Goal: Task Accomplishment & Management: Complete application form

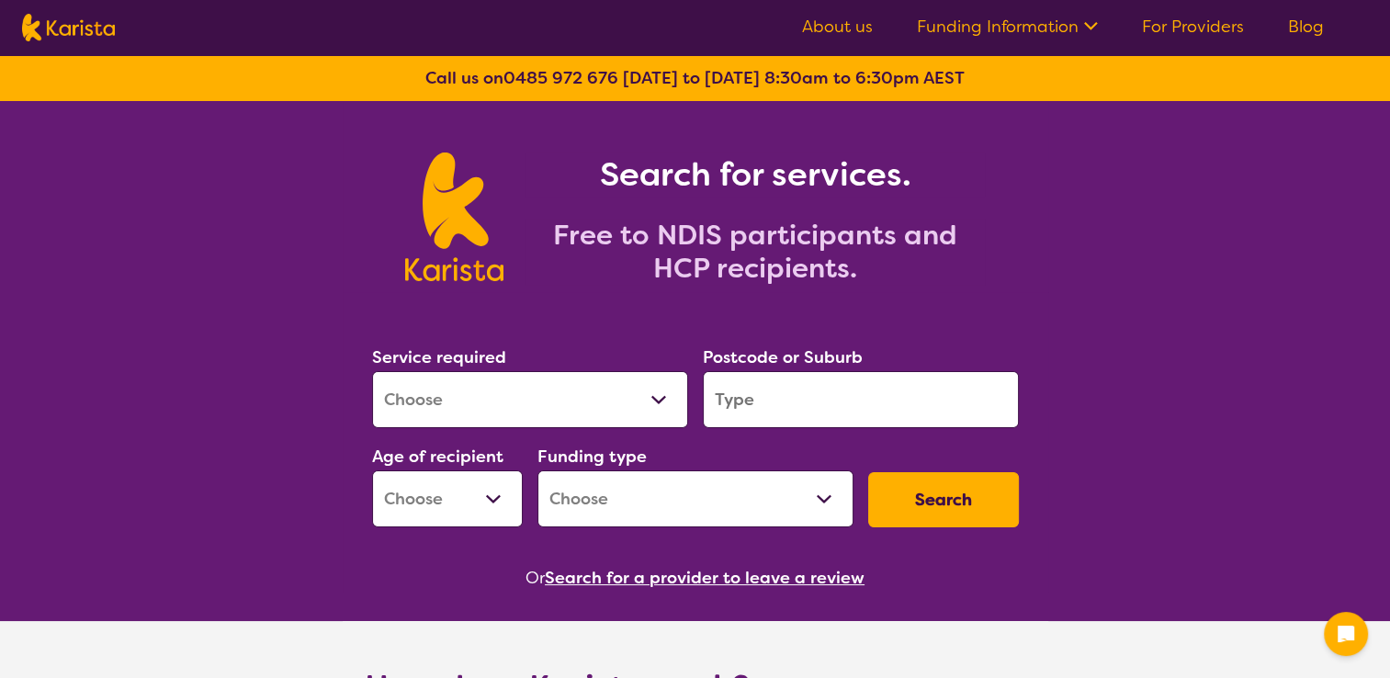
click at [1147, 28] on link "For Providers" at bounding box center [1193, 27] width 102 height 22
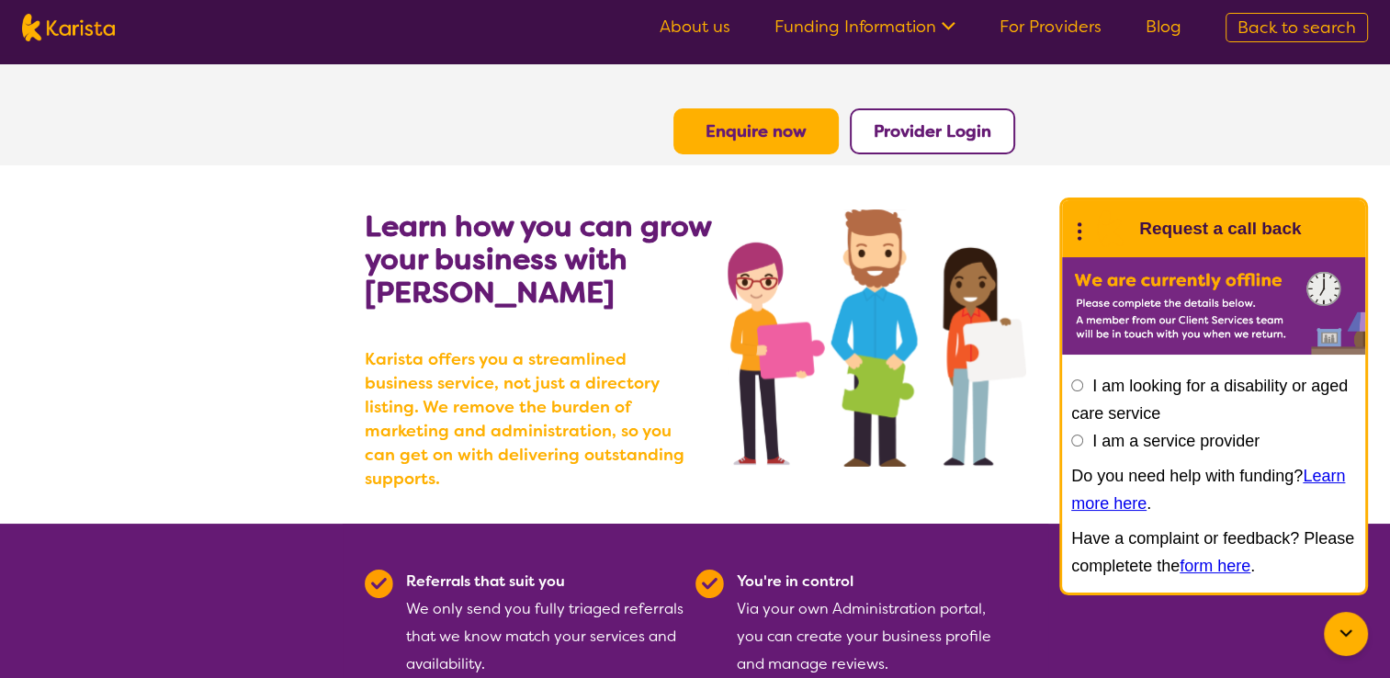
click at [799, 132] on b "Enquire now" at bounding box center [756, 131] width 101 height 22
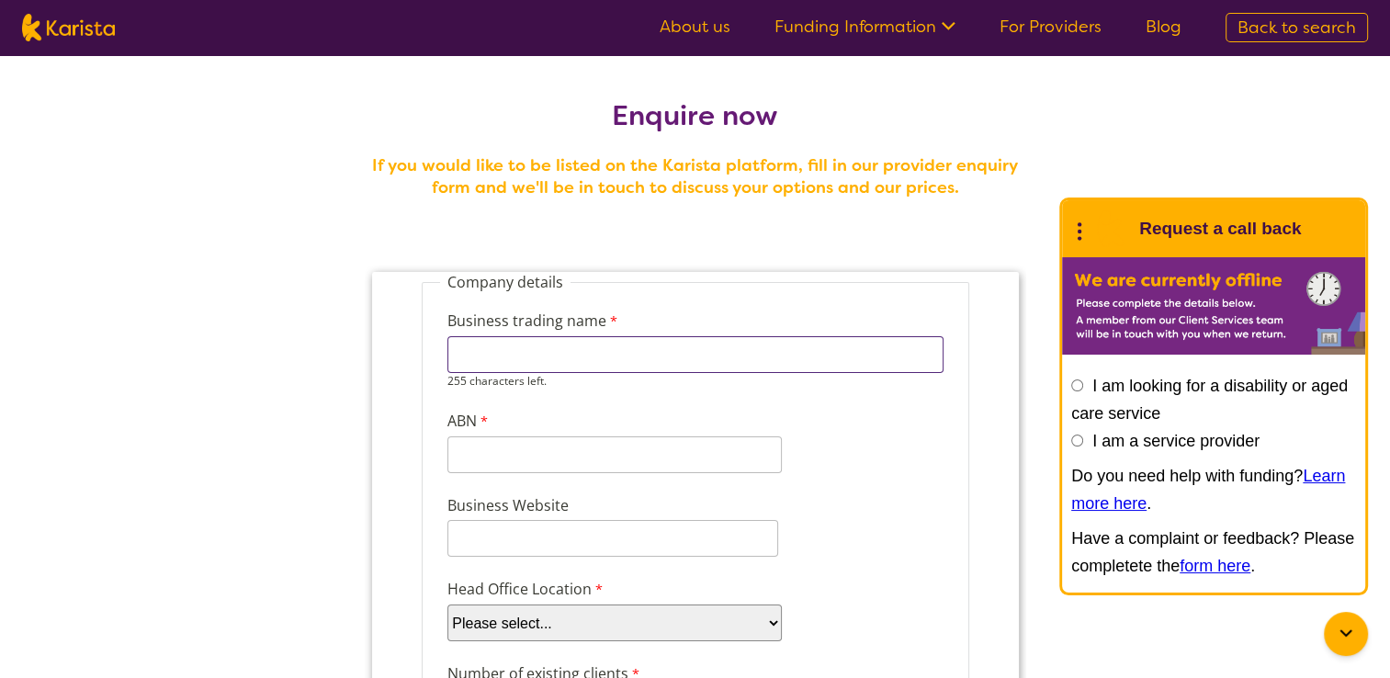
click at [709, 366] on input "Business trading name" at bounding box center [695, 354] width 496 height 37
type input "Uplift Development Centre"
click at [660, 454] on div "11 characters left." at bounding box center [614, 454] width 334 height 37
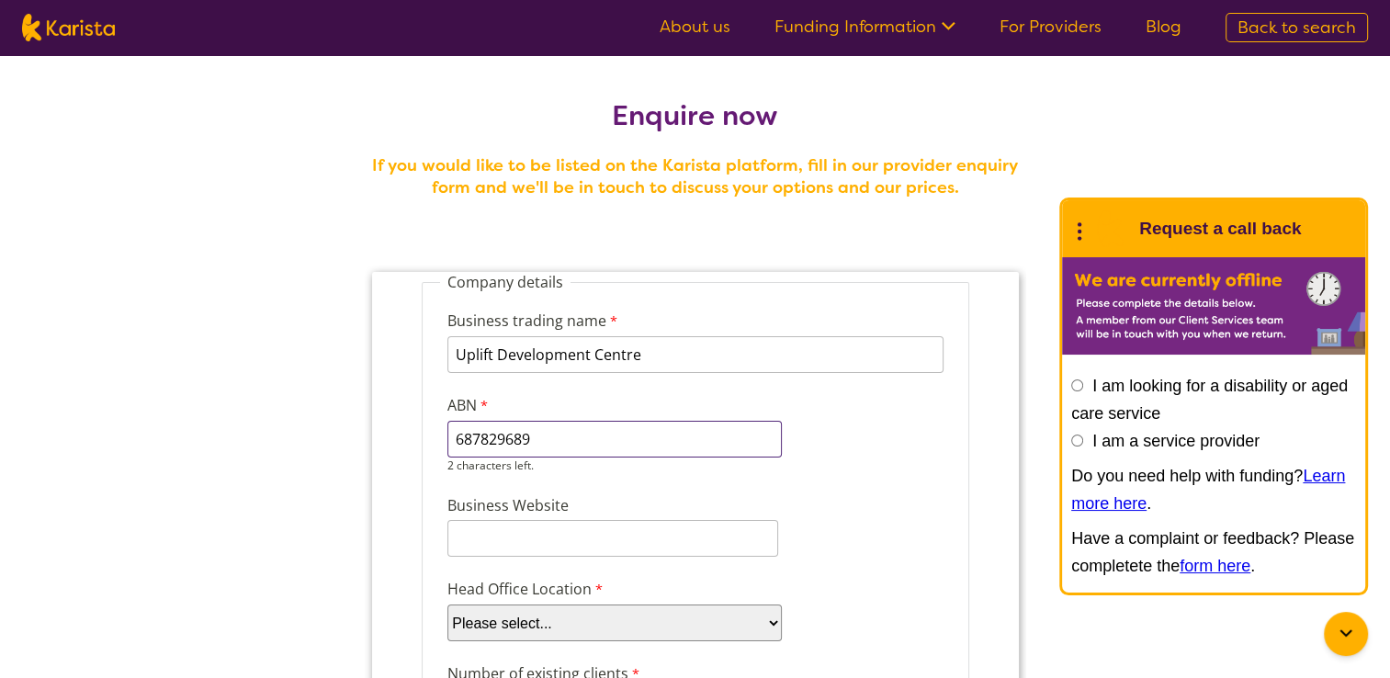
type input "687829689"
click at [648, 531] on input "Business Website" at bounding box center [612, 538] width 331 height 37
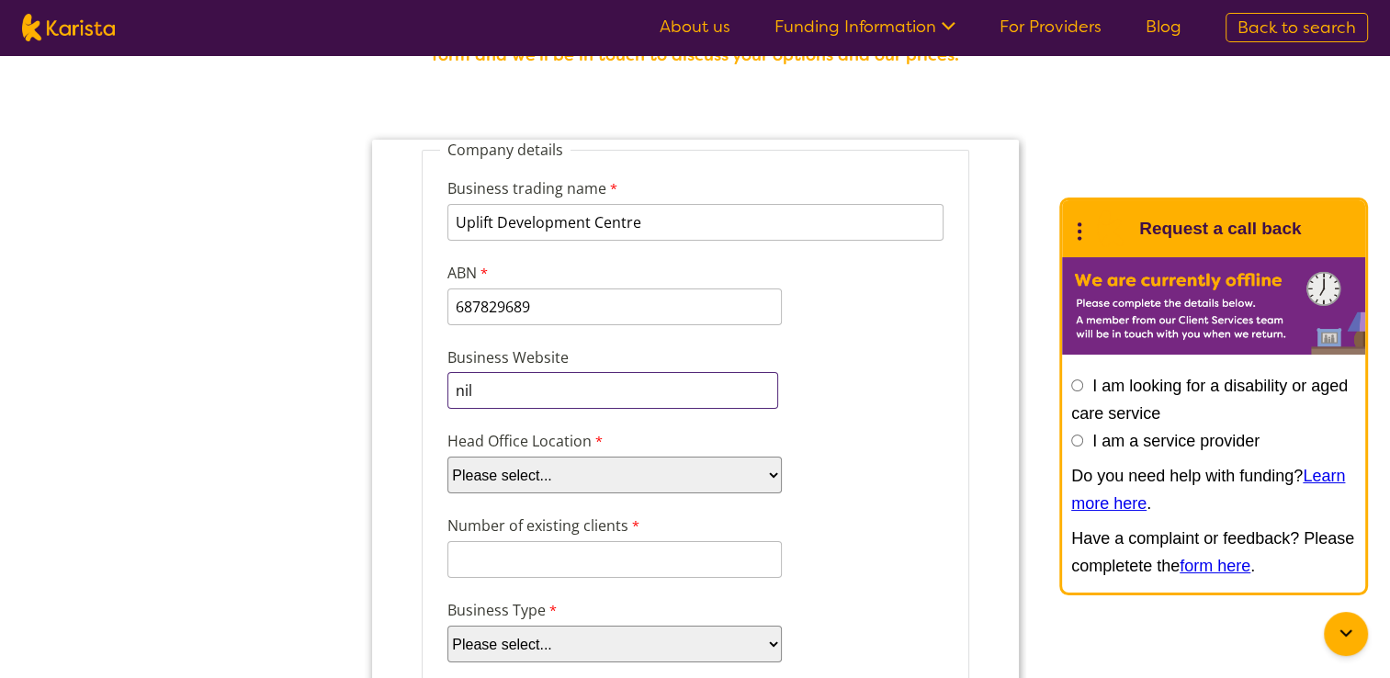
scroll to position [132, 0]
type input "nil"
click at [679, 475] on select "Please select... ACT NSW NT QLD SA TAS VIC WA" at bounding box center [614, 475] width 334 height 37
select select "tfa_101"
click at [447, 457] on select "Please select... ACT NSW NT QLD SA TAS VIC WA" at bounding box center [614, 475] width 334 height 37
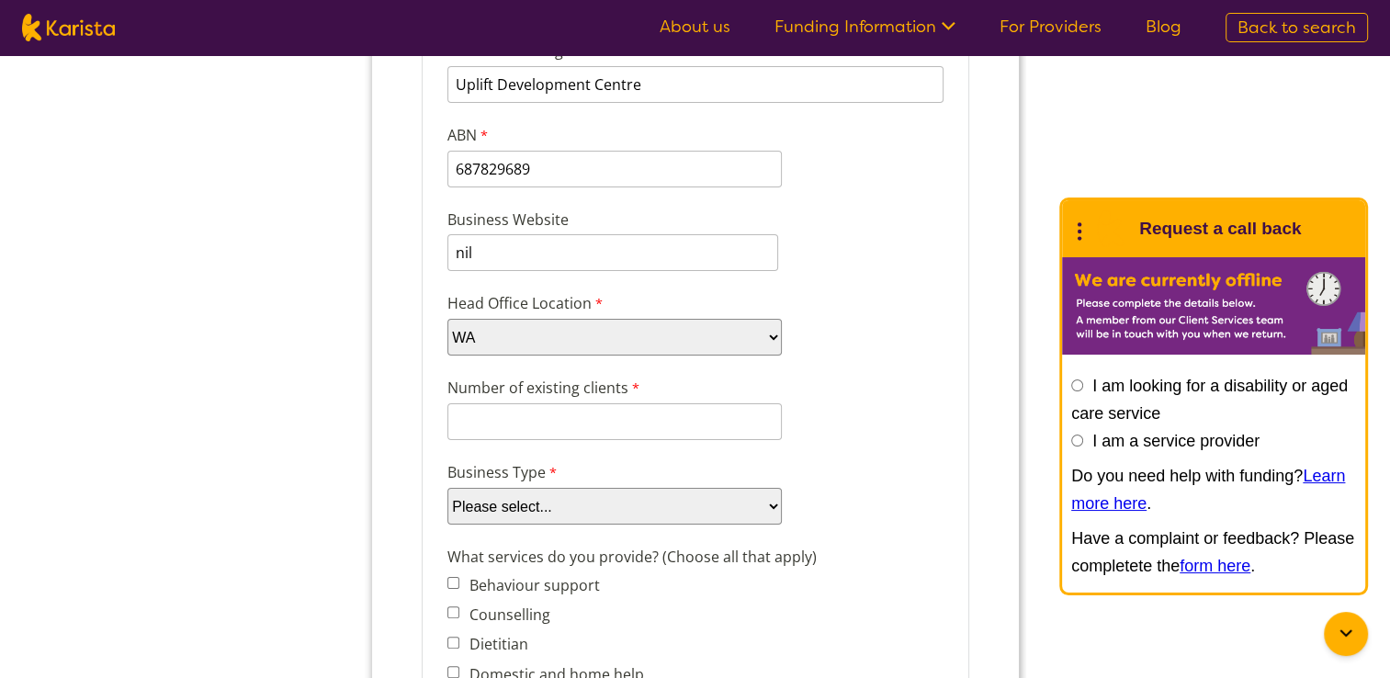
scroll to position [268, 0]
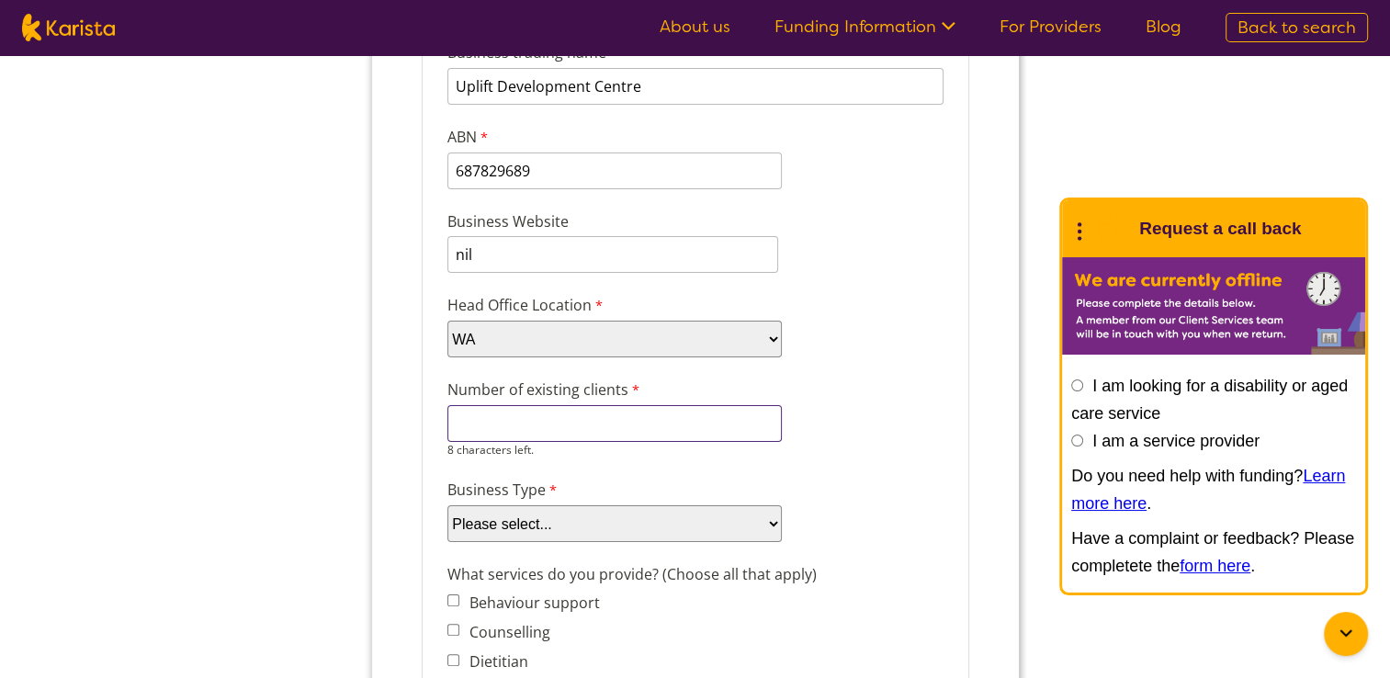
click at [683, 430] on input "Number of existing clients" at bounding box center [614, 423] width 334 height 37
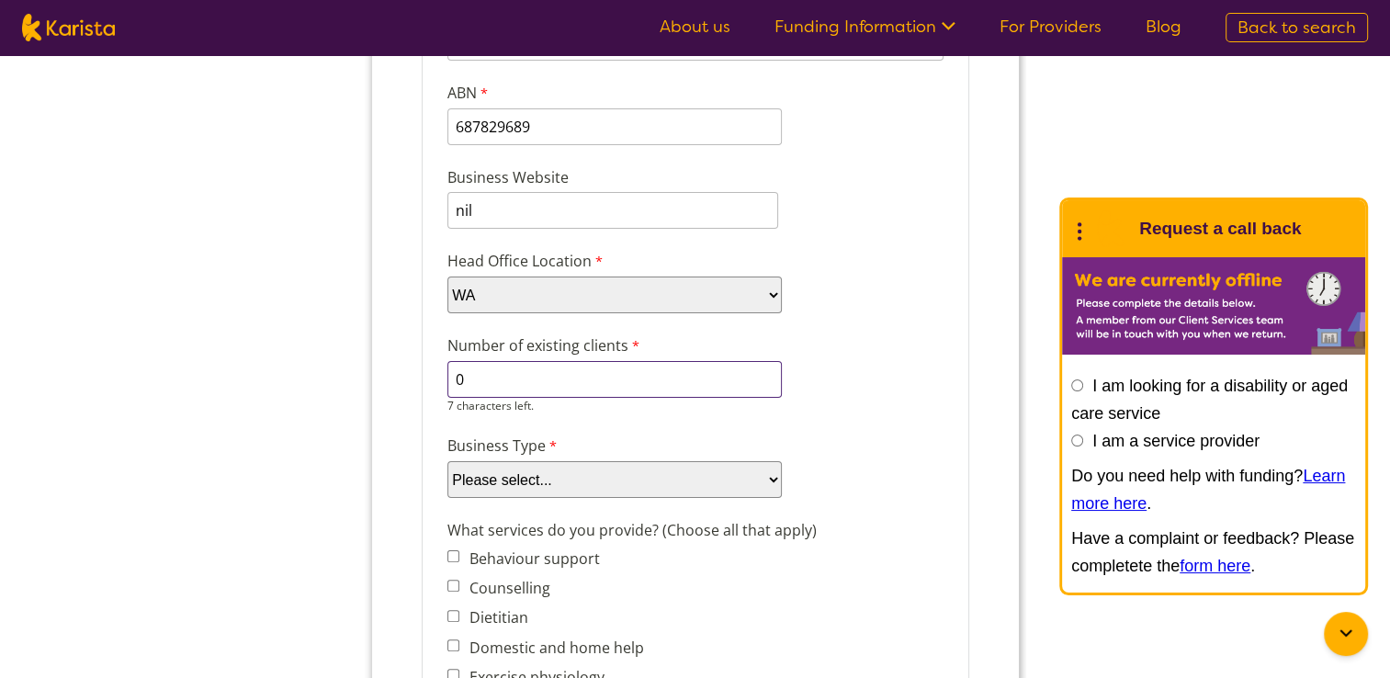
scroll to position [312, 0]
type input "0"
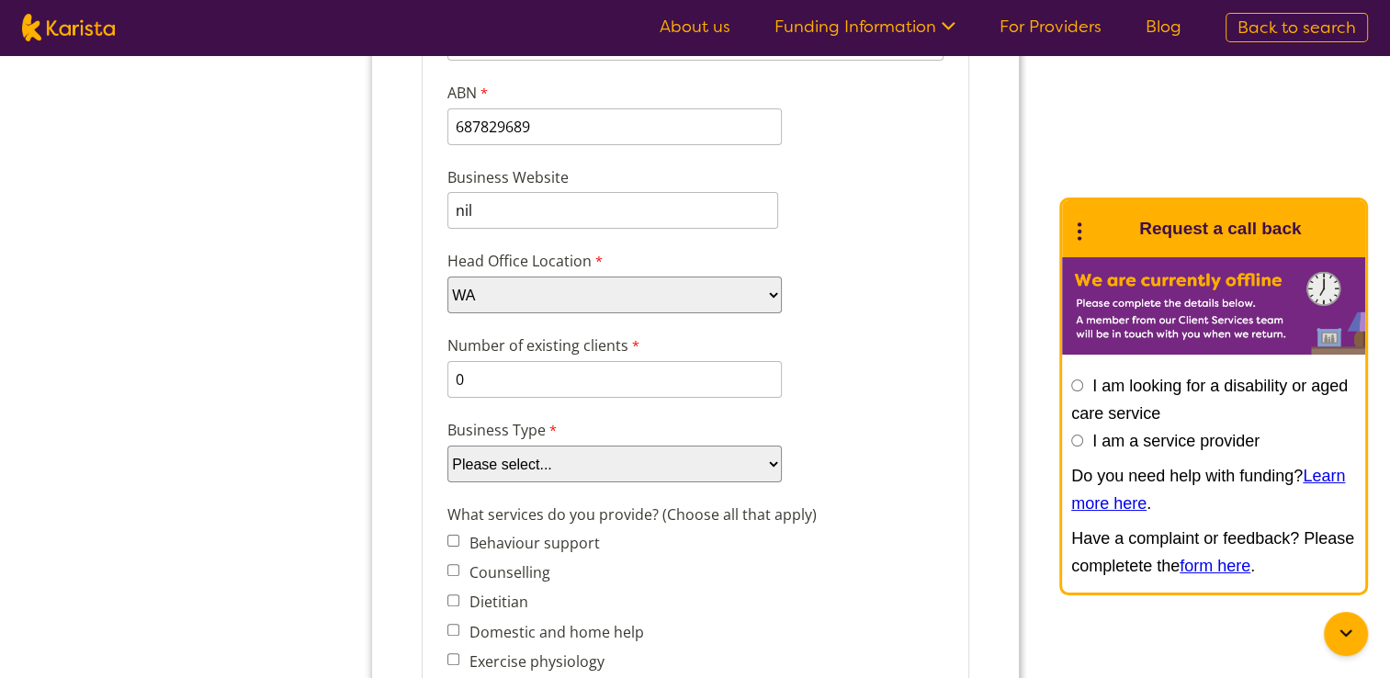
click at [682, 474] on div "Business Type Please select... Company Individual/Sole Trader Other (please spe…" at bounding box center [694, 450] width 511 height 71
select select "tfa_87"
click at [447, 482] on select "Please select... Company Individual/Sole Trader Other (please specify)" at bounding box center [614, 464] width 334 height 37
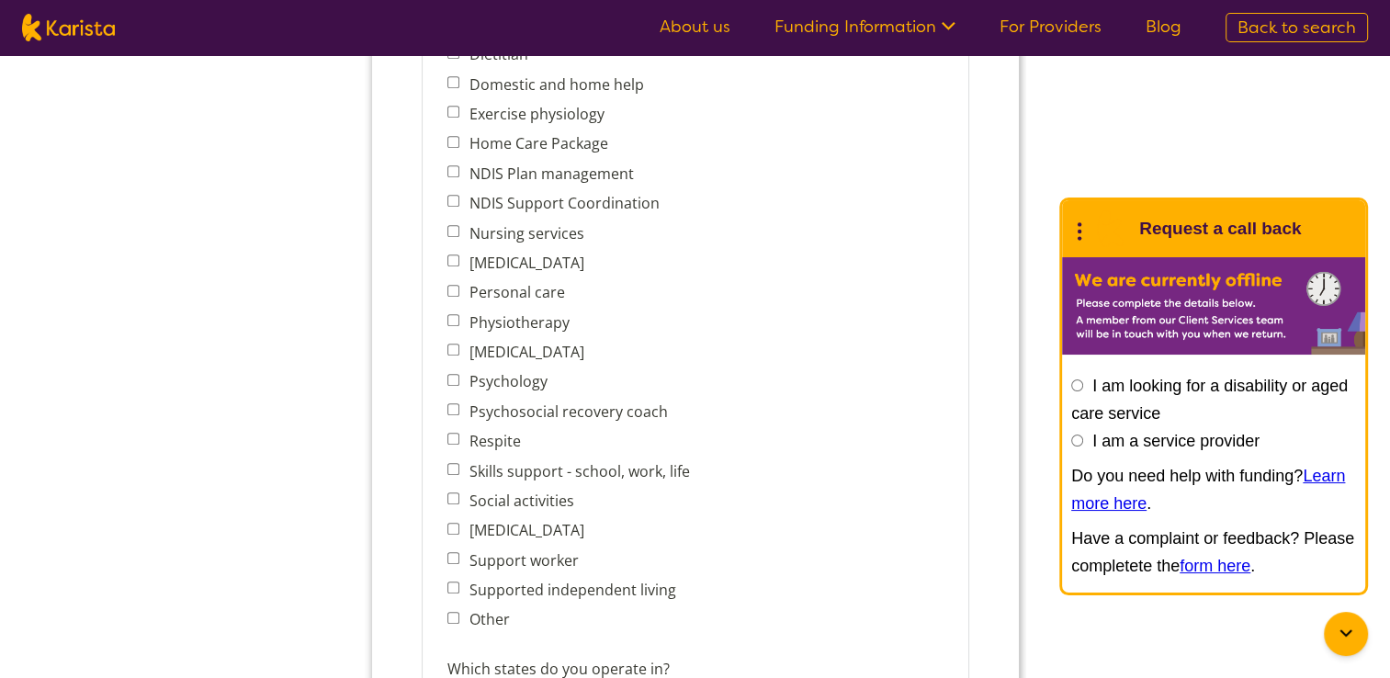
scroll to position [860, 0]
click at [549, 550] on label "Support worker" at bounding box center [519, 560] width 115 height 20
click at [459, 552] on input "Support worker" at bounding box center [453, 558] width 12 height 12
checkbox input "true"
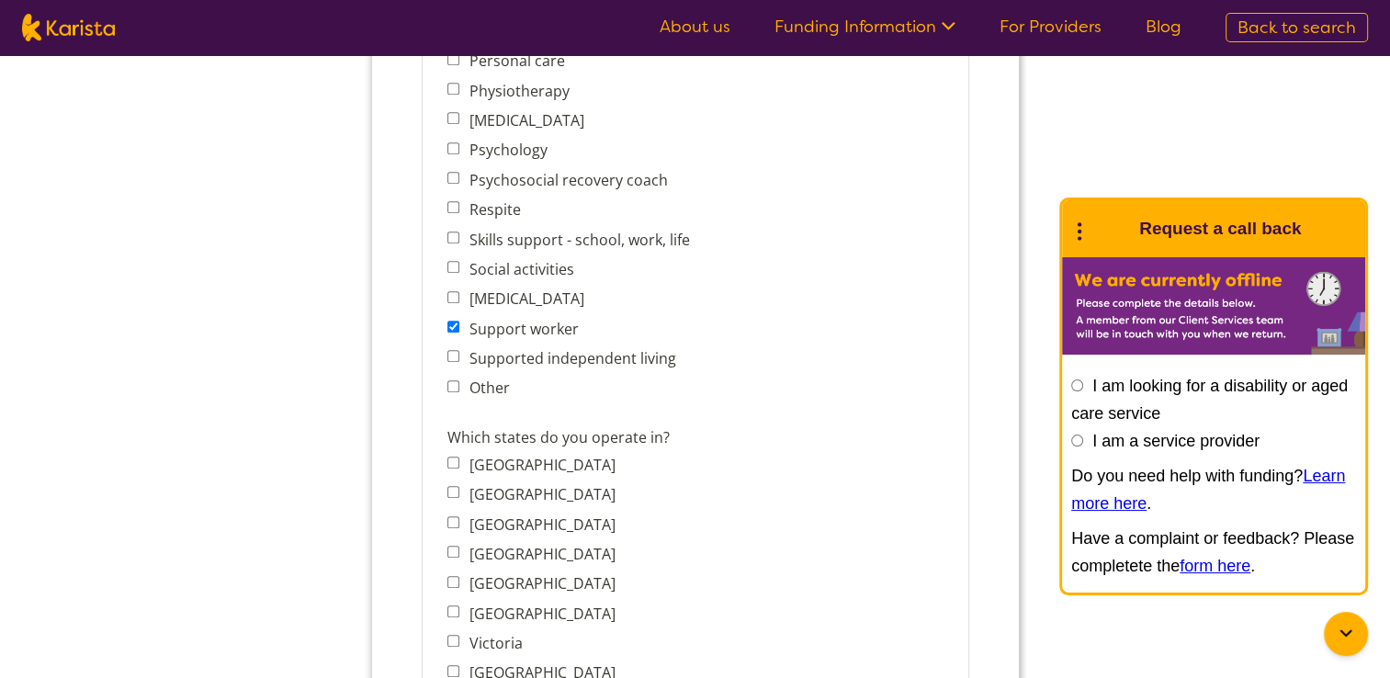
scroll to position [1143, 0]
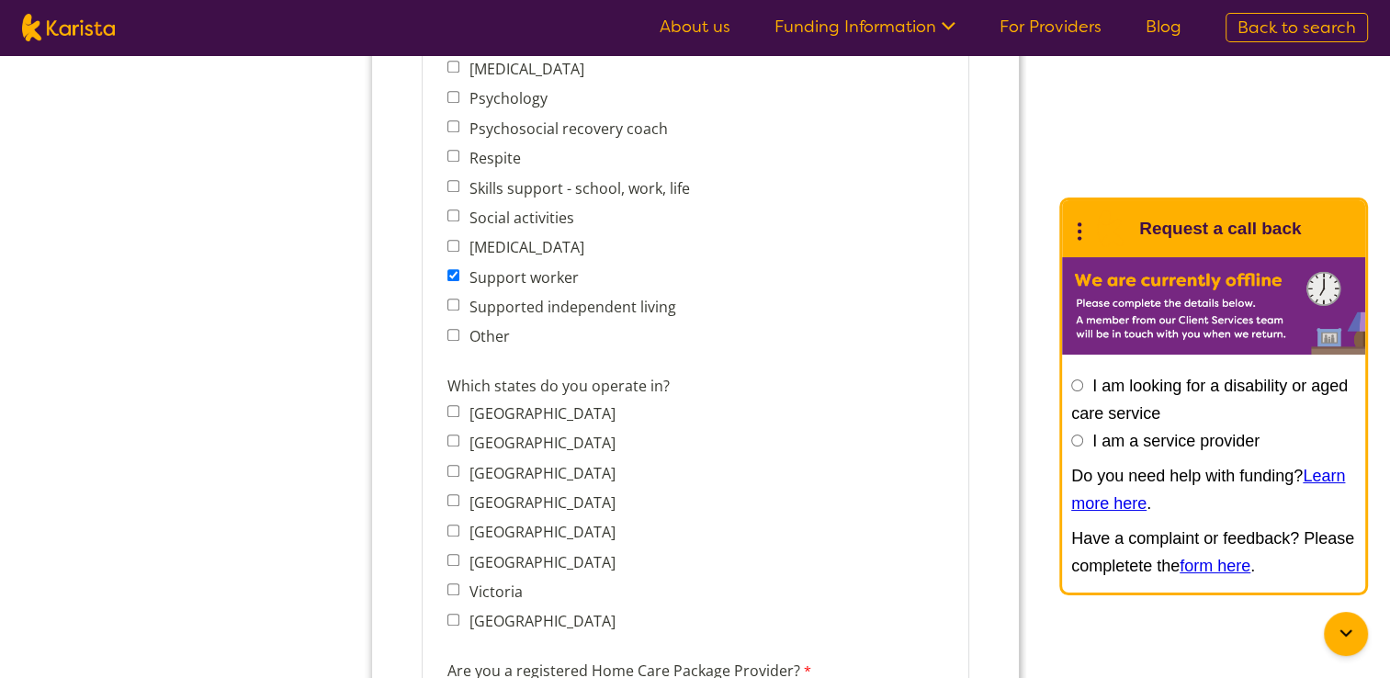
click at [470, 326] on label "Other" at bounding box center [485, 336] width 46 height 20
click at [459, 329] on input "Other" at bounding box center [453, 335] width 12 height 12
checkbox input "true"
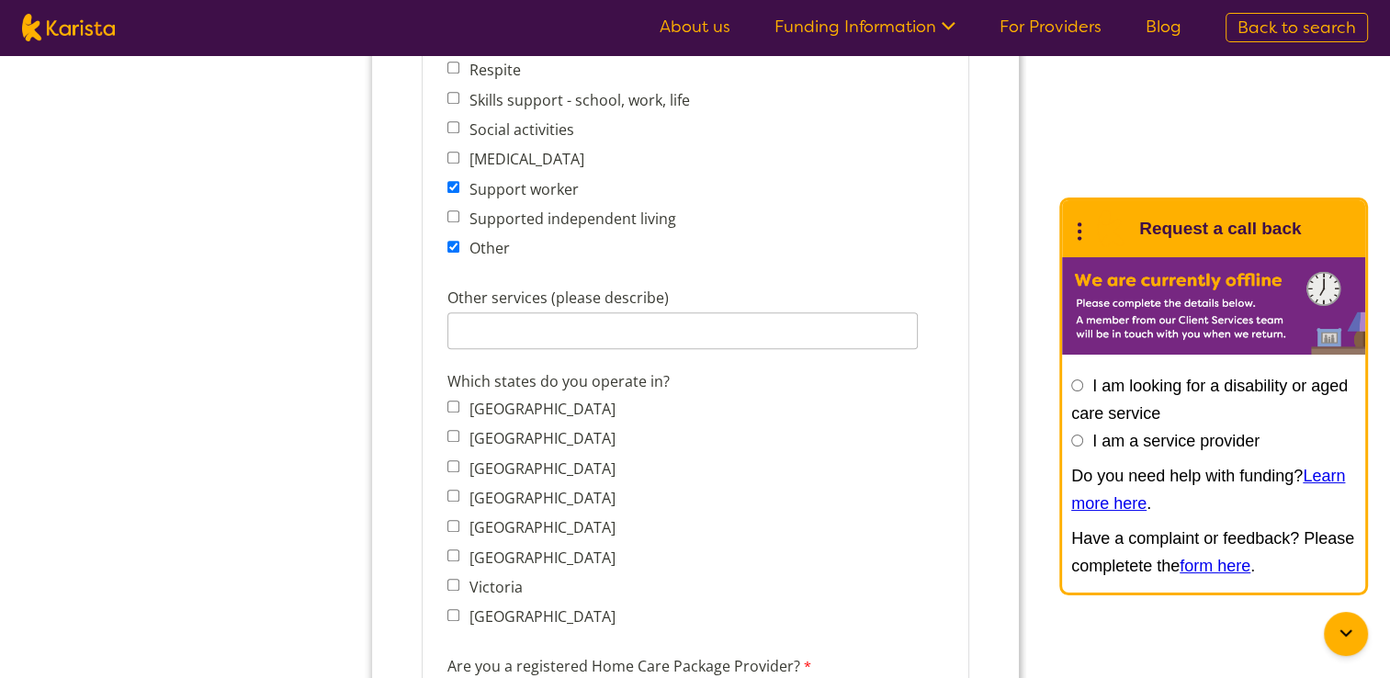
scroll to position [1228, 0]
click at [476, 327] on input "Other services (please describe)" at bounding box center [682, 334] width 470 height 37
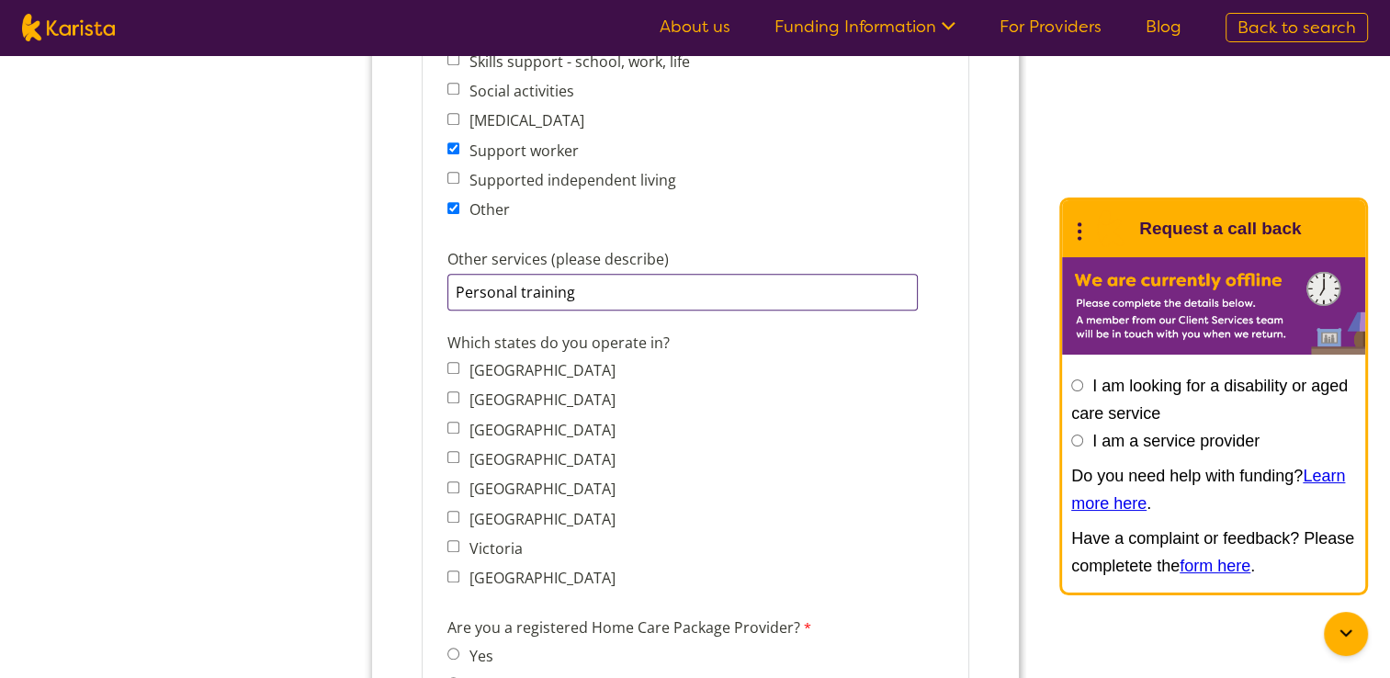
scroll to position [1271, 0]
type input "Personal training"
click at [532, 567] on label "Western Australia" at bounding box center [538, 577] width 152 height 20
click at [459, 570] on input "Western Australia" at bounding box center [453, 576] width 12 height 12
checkbox input "true"
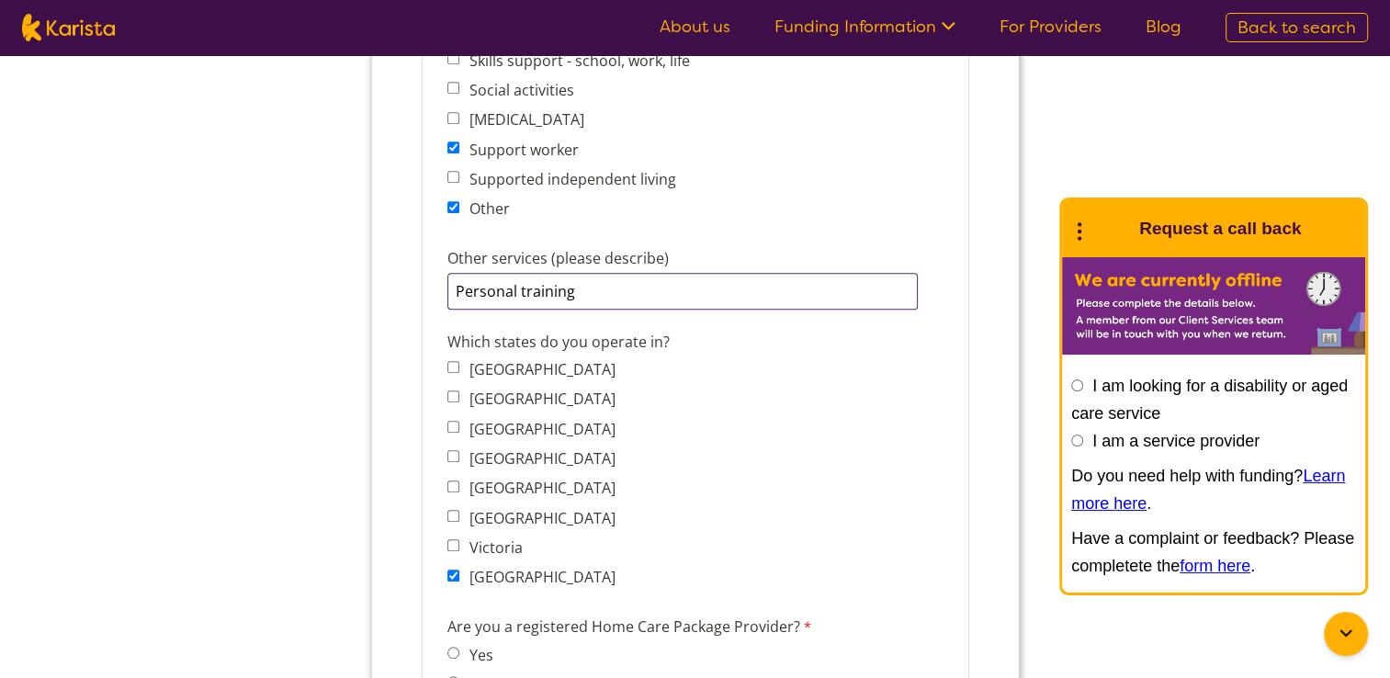
click at [641, 273] on input "Personal training" at bounding box center [682, 291] width 470 height 37
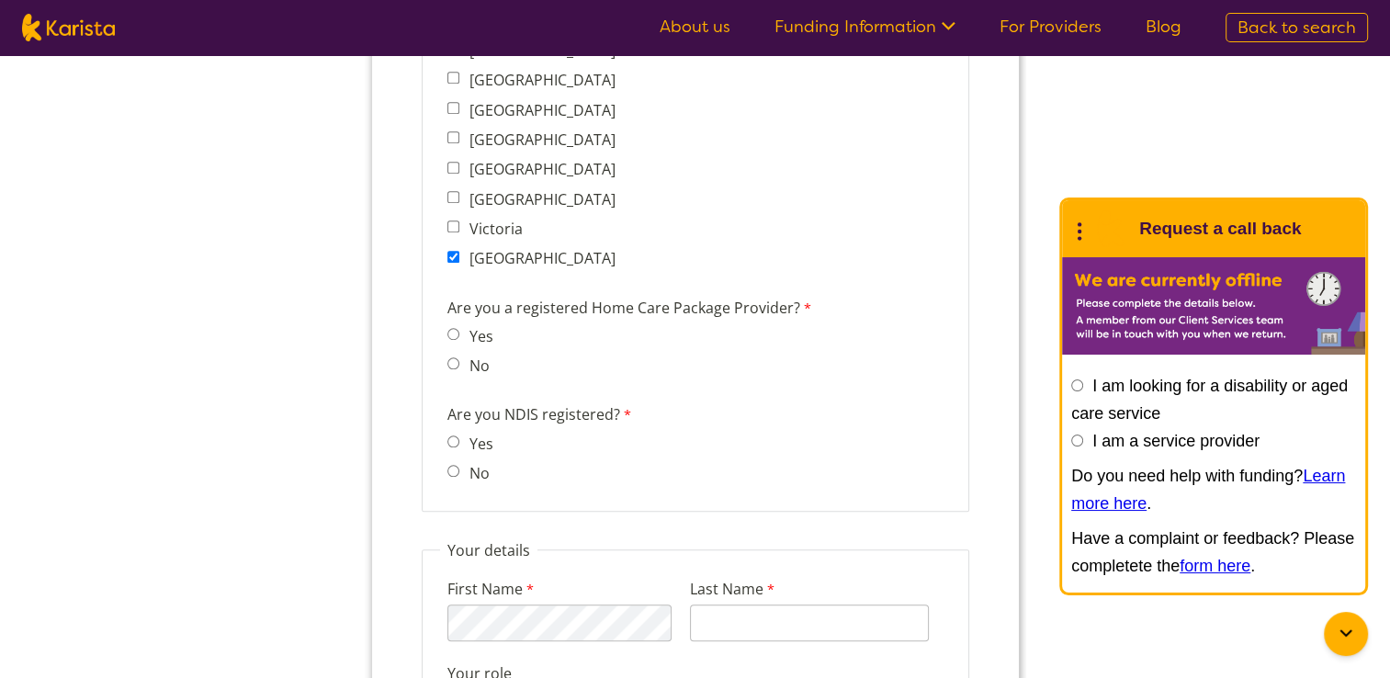
scroll to position [1597, 0]
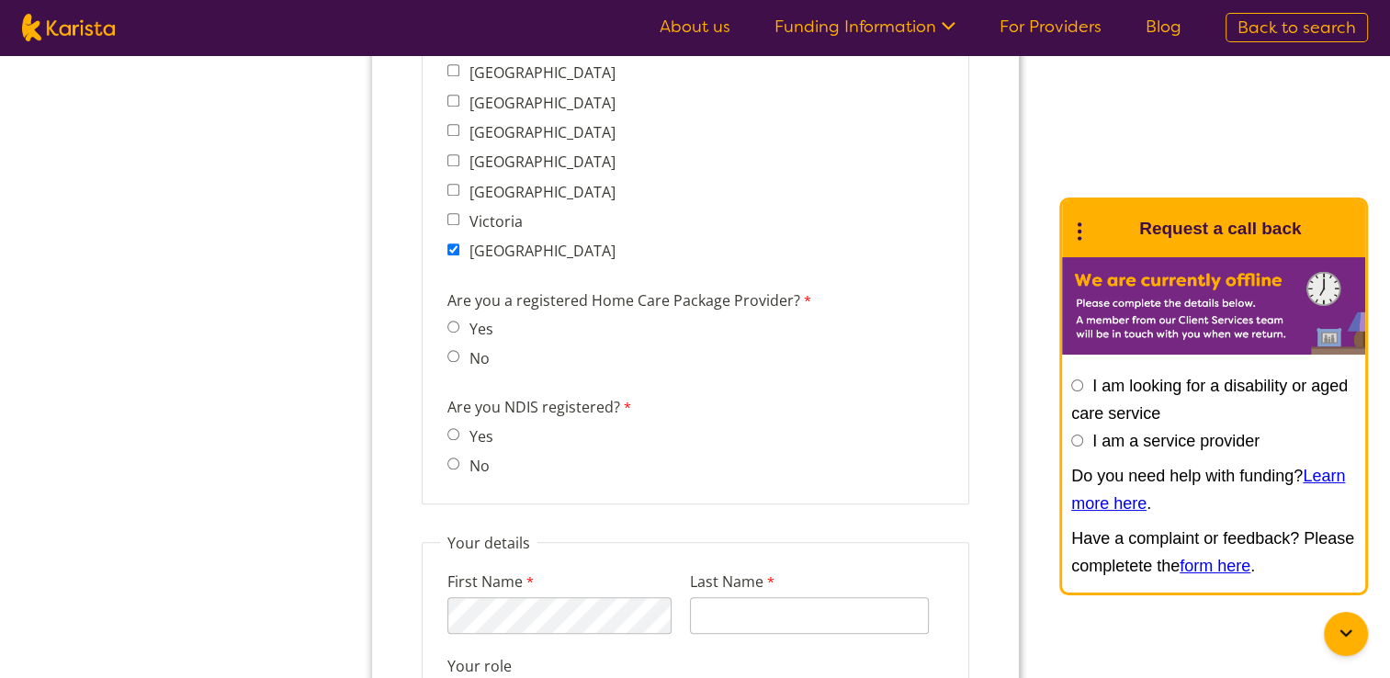
type input "Personal training, Improved daily living"
click at [448, 350] on input "No" at bounding box center [453, 356] width 12 height 12
radio input "true"
click at [463, 456] on label "No" at bounding box center [475, 466] width 26 height 20
click at [459, 458] on input "No" at bounding box center [453, 464] width 12 height 12
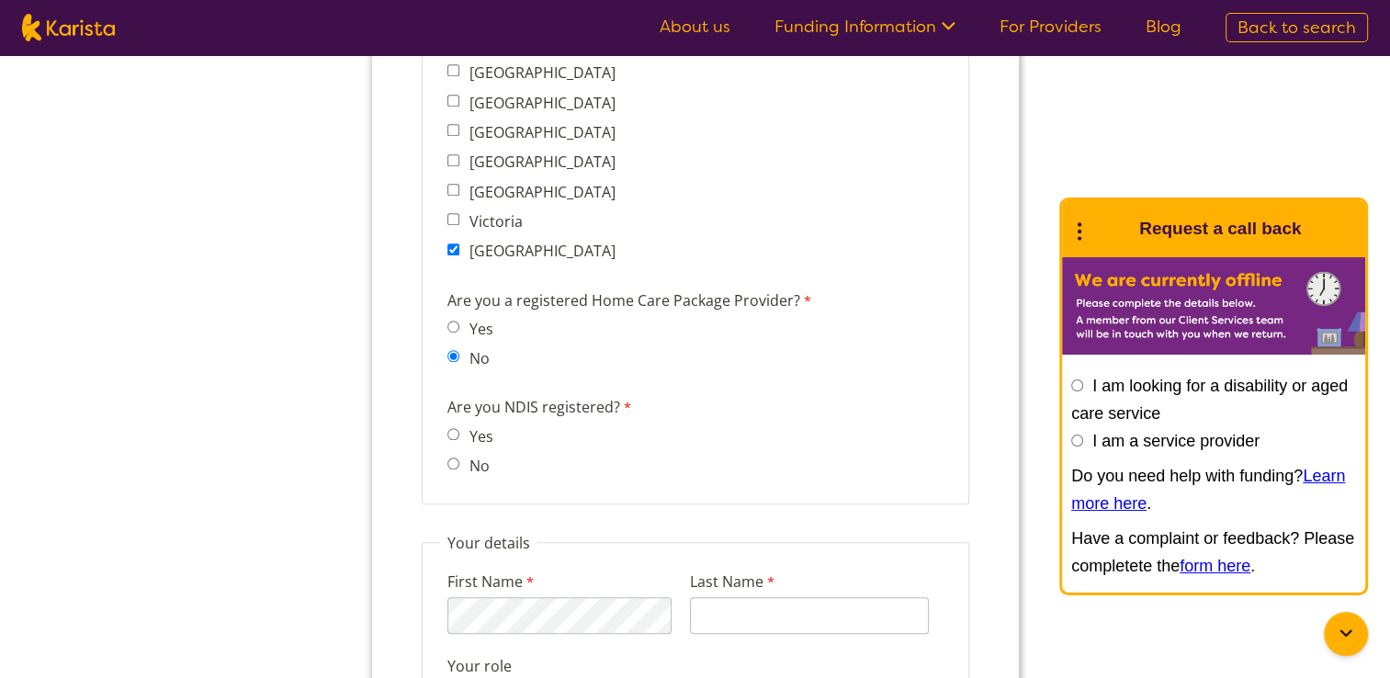
radio input "true"
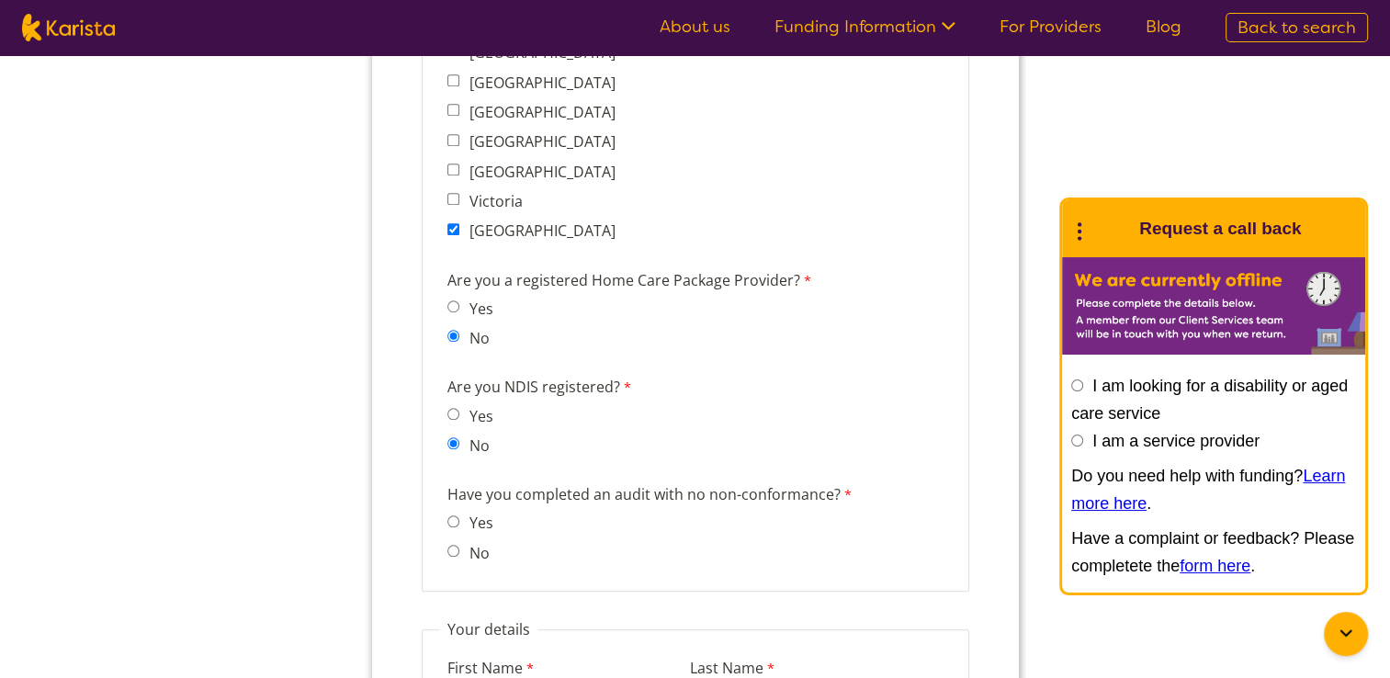
scroll to position [1619, 0]
click at [472, 511] on label "Yes" at bounding box center [476, 521] width 29 height 20
click at [459, 514] on input "Yes" at bounding box center [453, 520] width 12 height 12
radio input "true"
click at [466, 541] on label "No" at bounding box center [475, 551] width 26 height 20
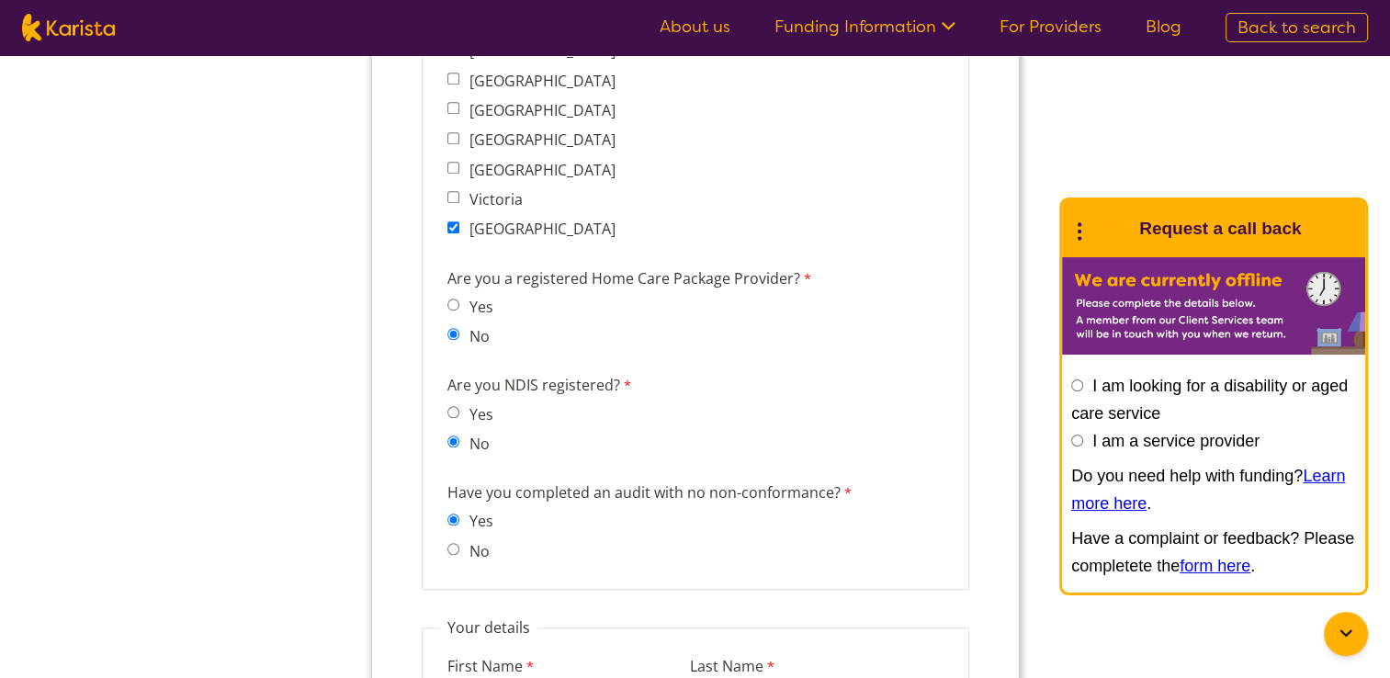
click at [459, 543] on input "No" at bounding box center [453, 549] width 12 height 12
radio input "true"
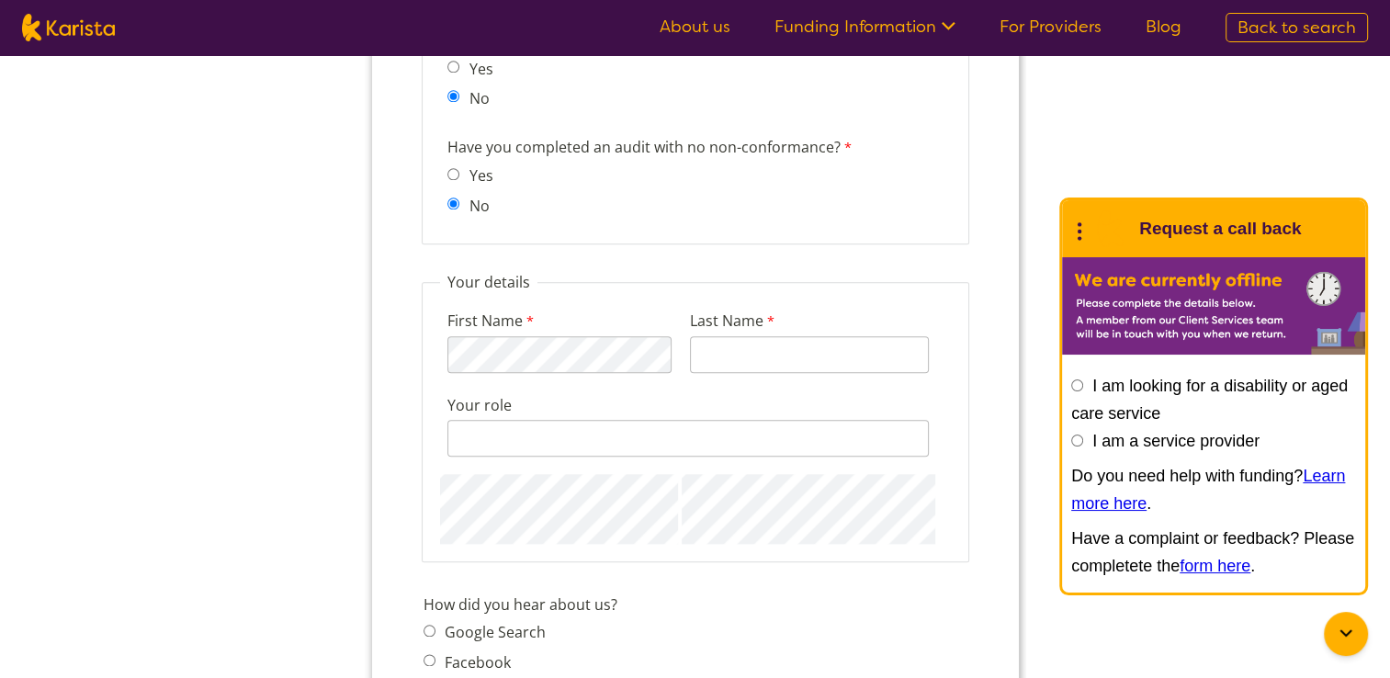
scroll to position [1966, 0]
type input "Sweeney"
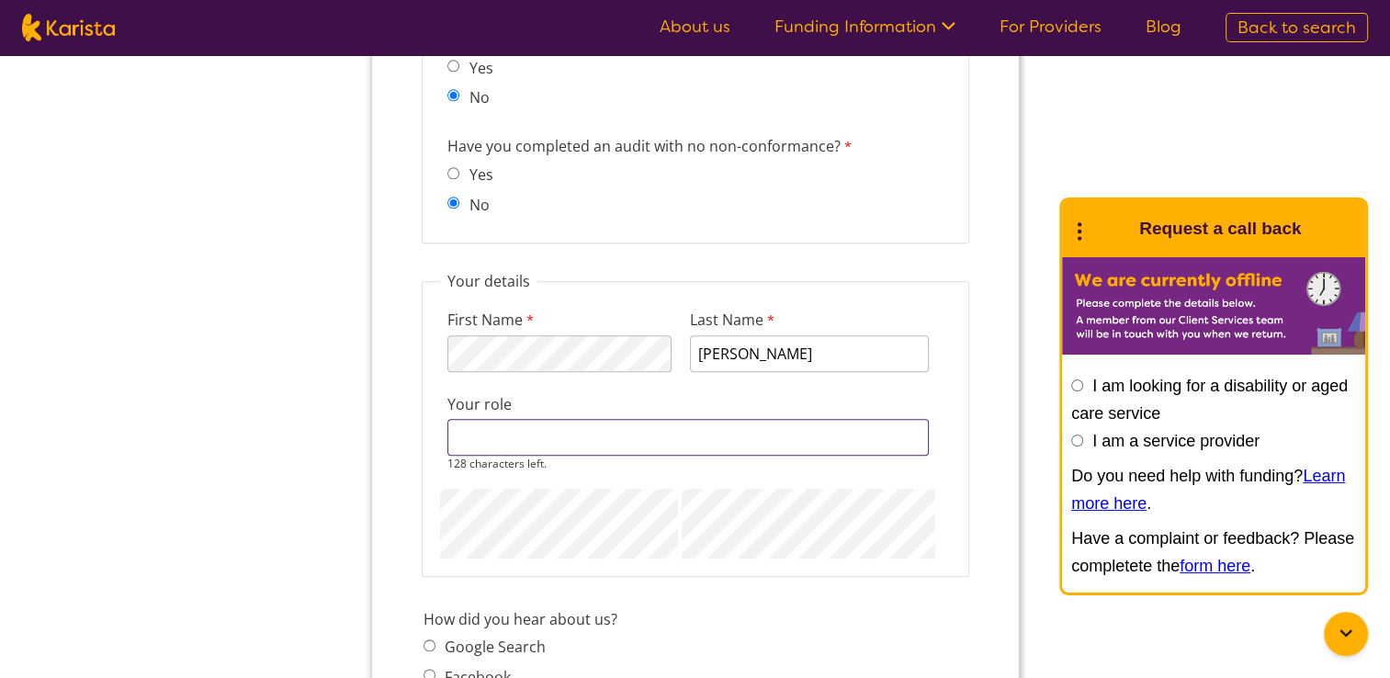
click at [549, 422] on input "Your role" at bounding box center [688, 437] width 482 height 37
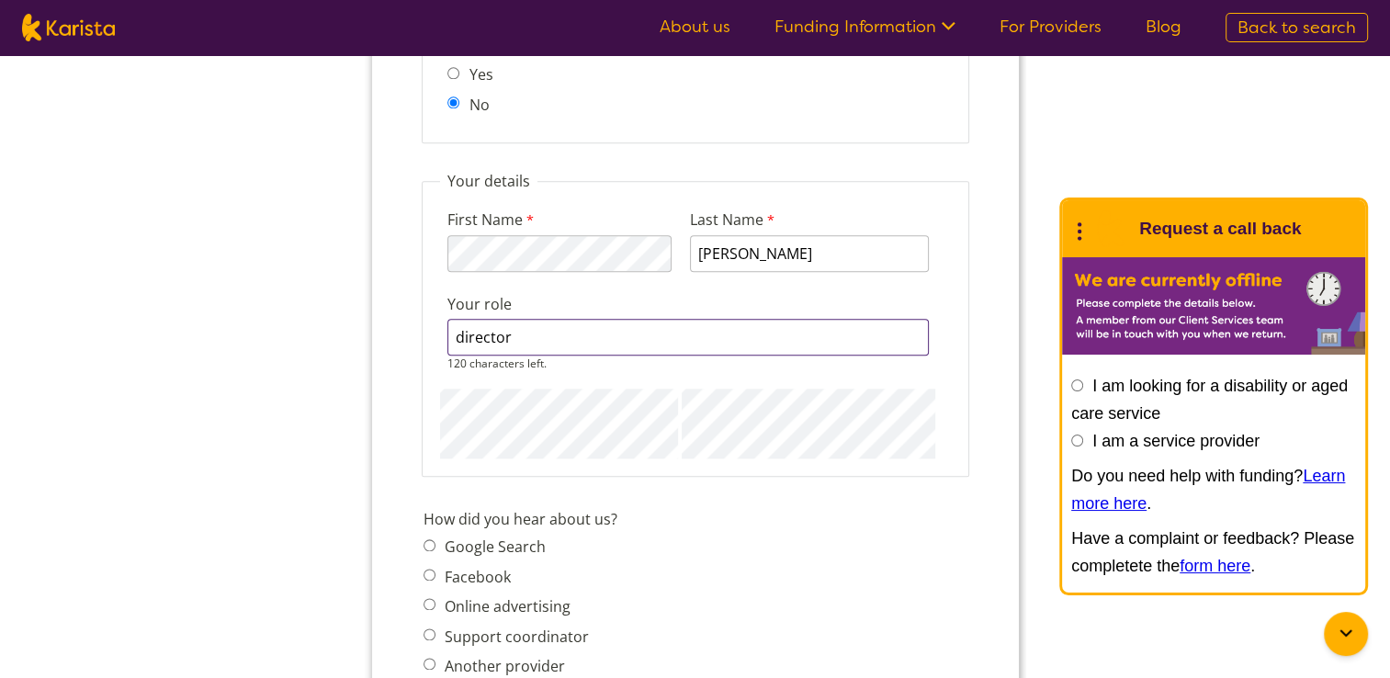
scroll to position [2066, 0]
type input "director"
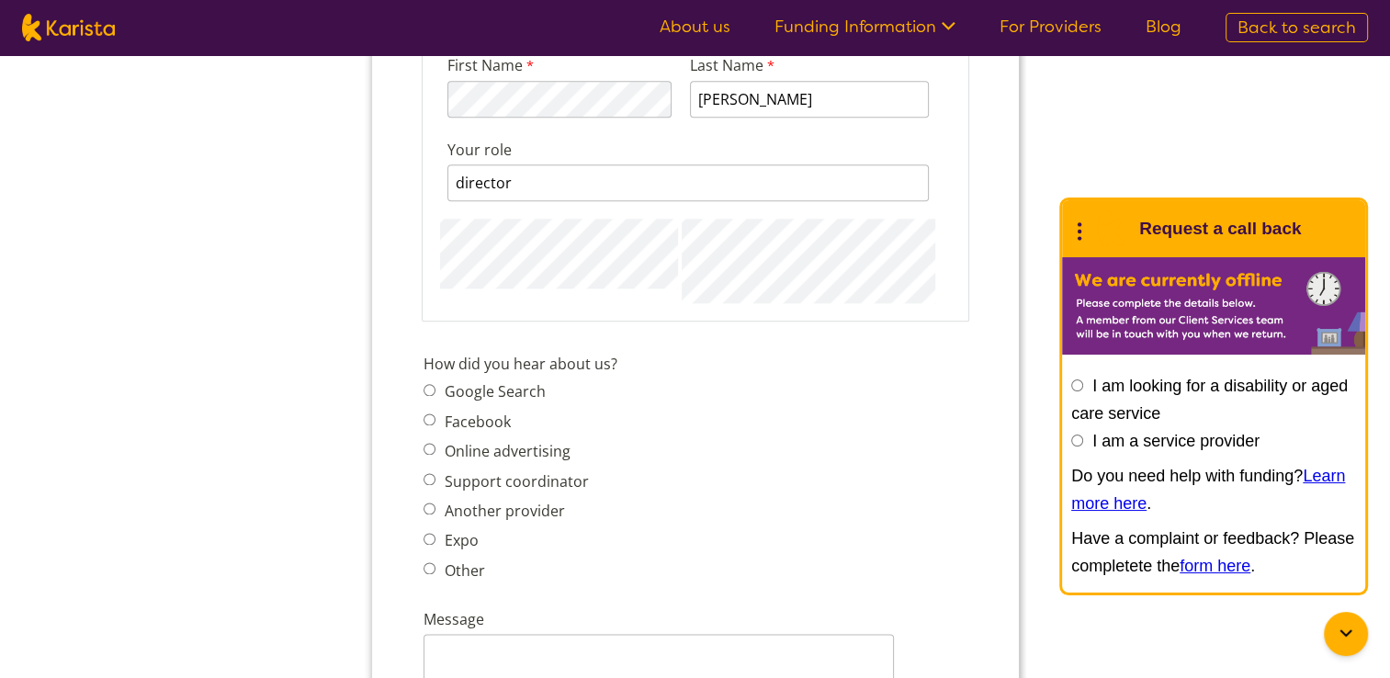
scroll to position [2222, 0]
click at [553, 478] on span "Google Search Facebook Online advertising Support coordinator Another provider …" at bounding box center [511, 479] width 176 height 205
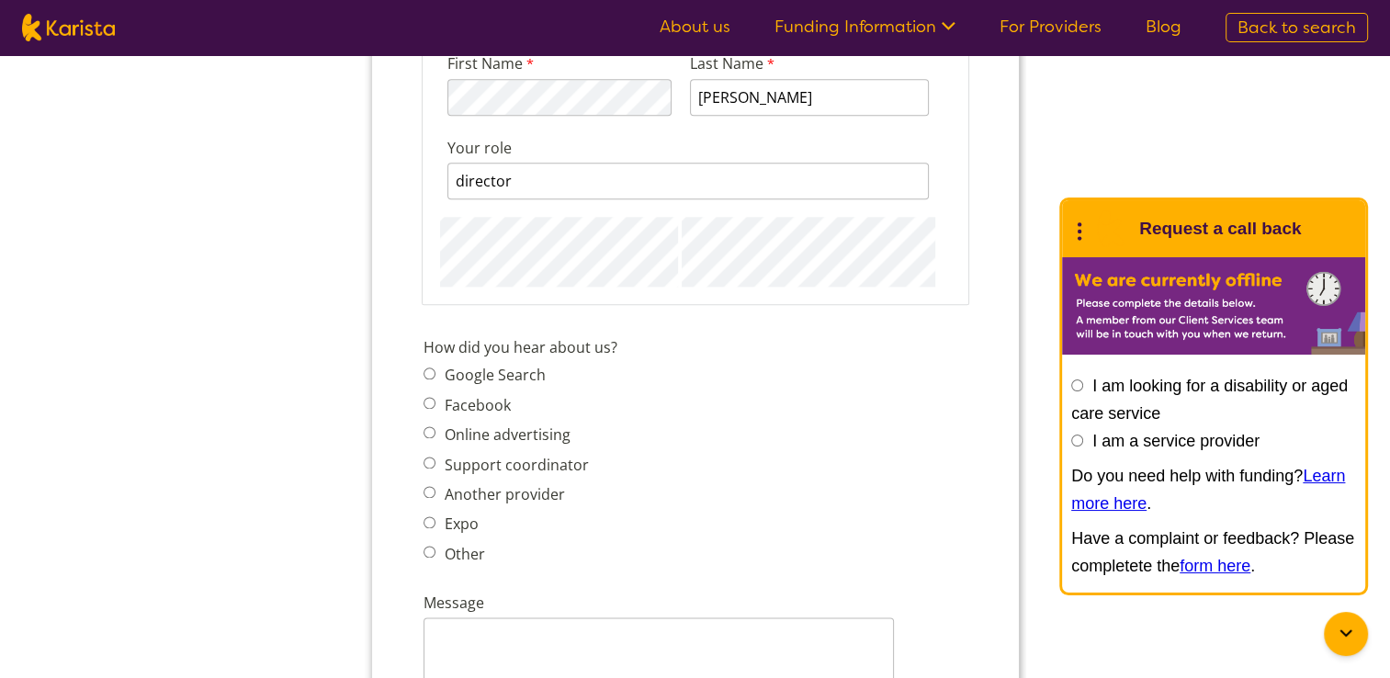
click at [525, 484] on label "Another provider" at bounding box center [501, 494] width 126 height 20
click at [435, 486] on input "Another provider" at bounding box center [429, 492] width 12 height 12
radio input "true"
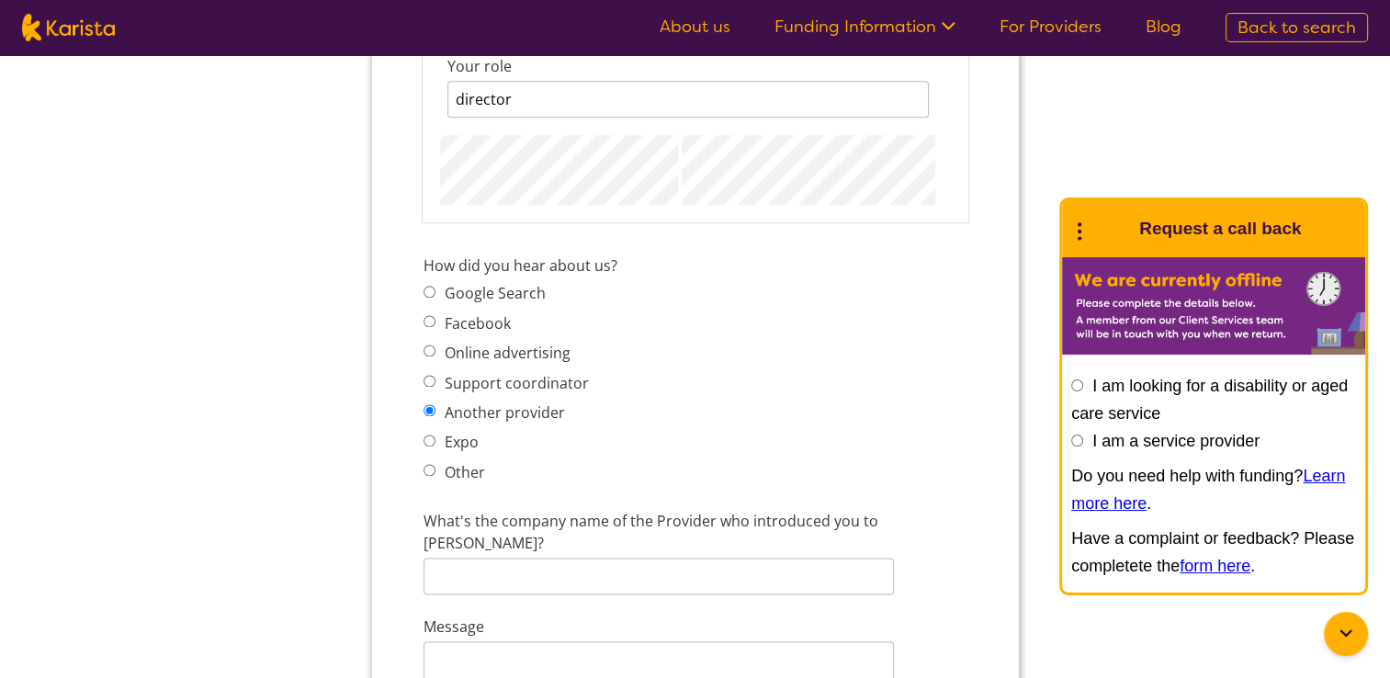
scroll to position [2310, 0]
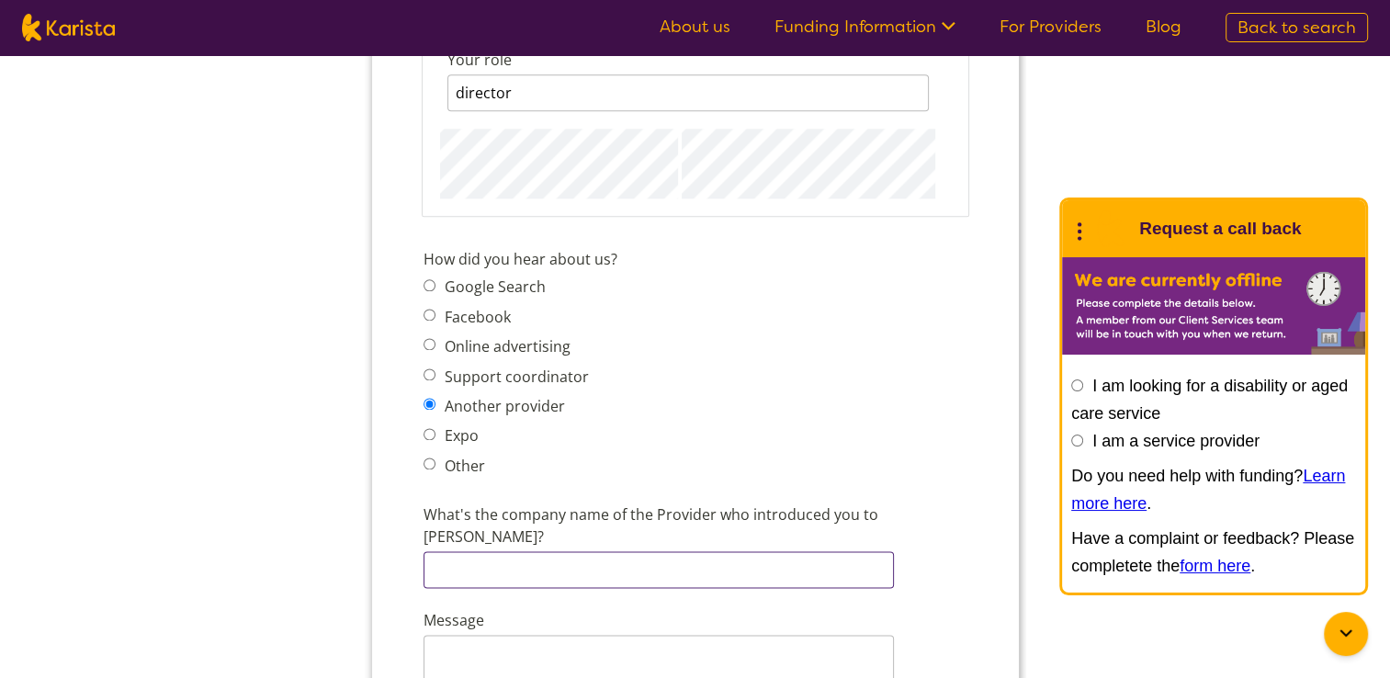
click at [549, 551] on input "What's the company name of the Provider who introduced you to Karista?" at bounding box center [658, 569] width 470 height 37
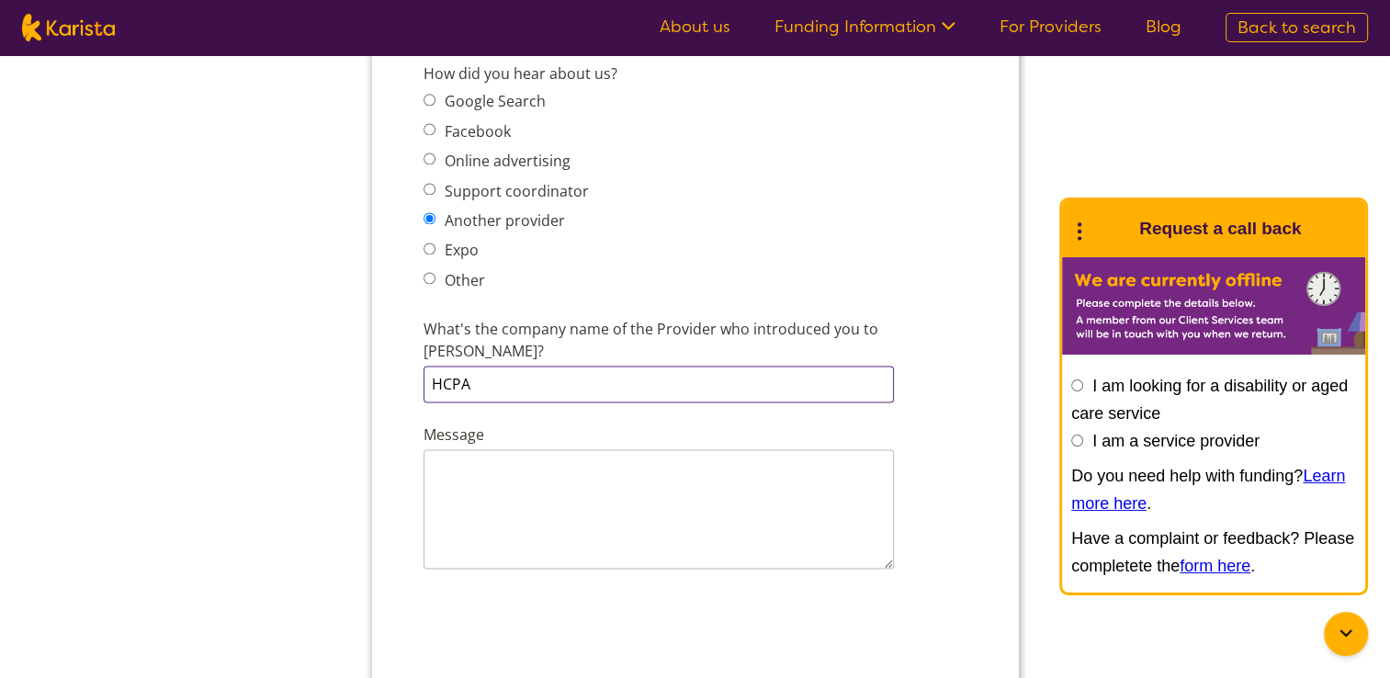
scroll to position [2505, 0]
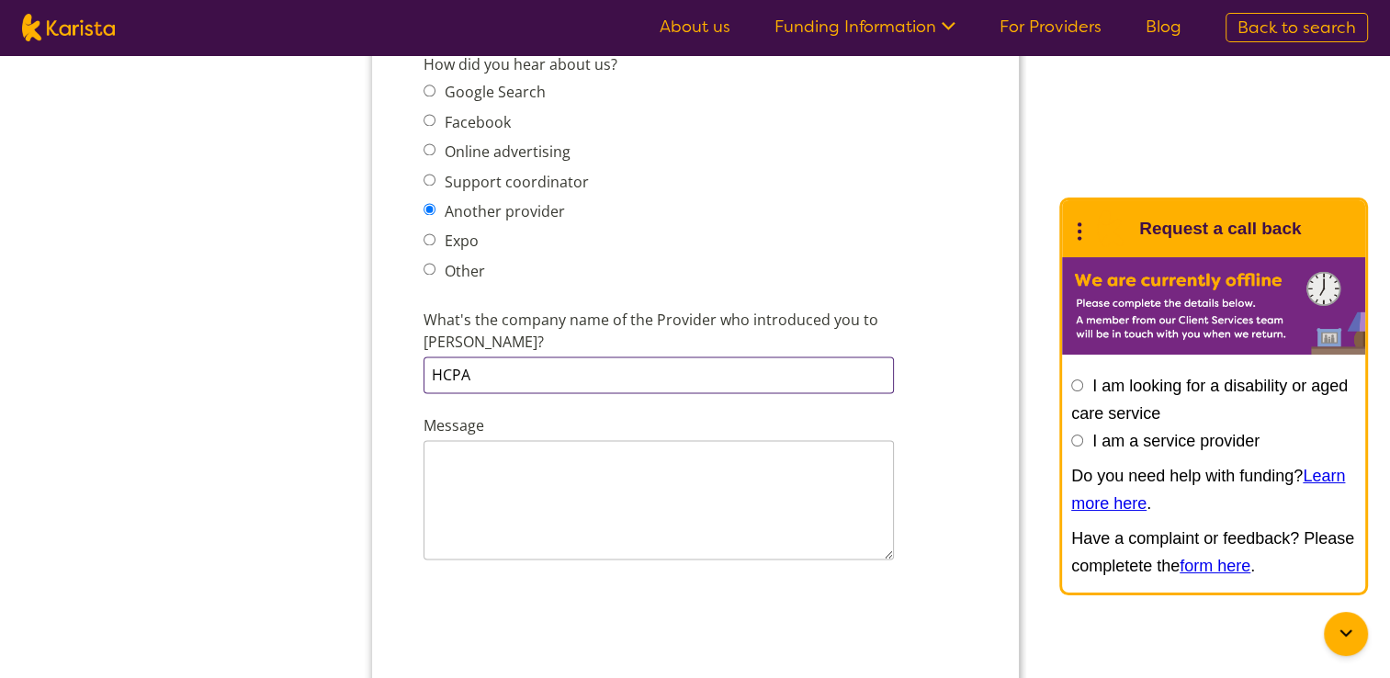
type input "HCPA"
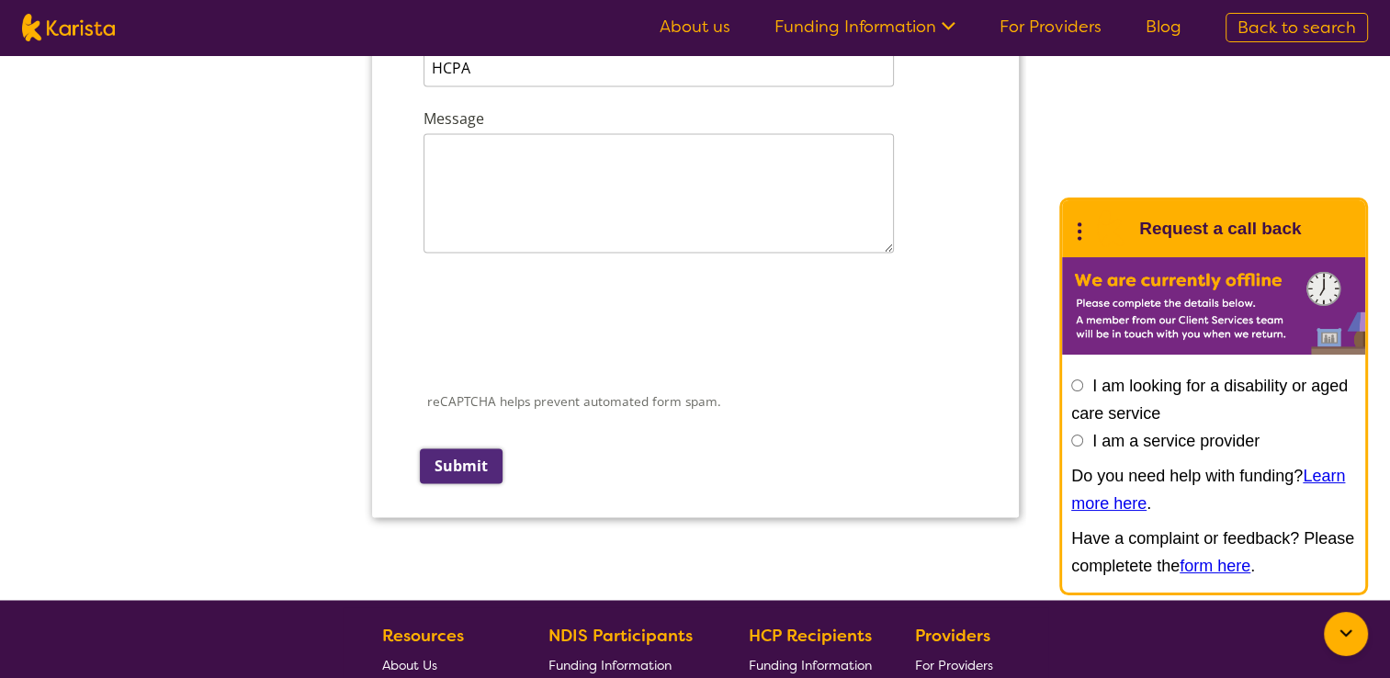
click at [468, 448] on input "Submit" at bounding box center [460, 465] width 83 height 35
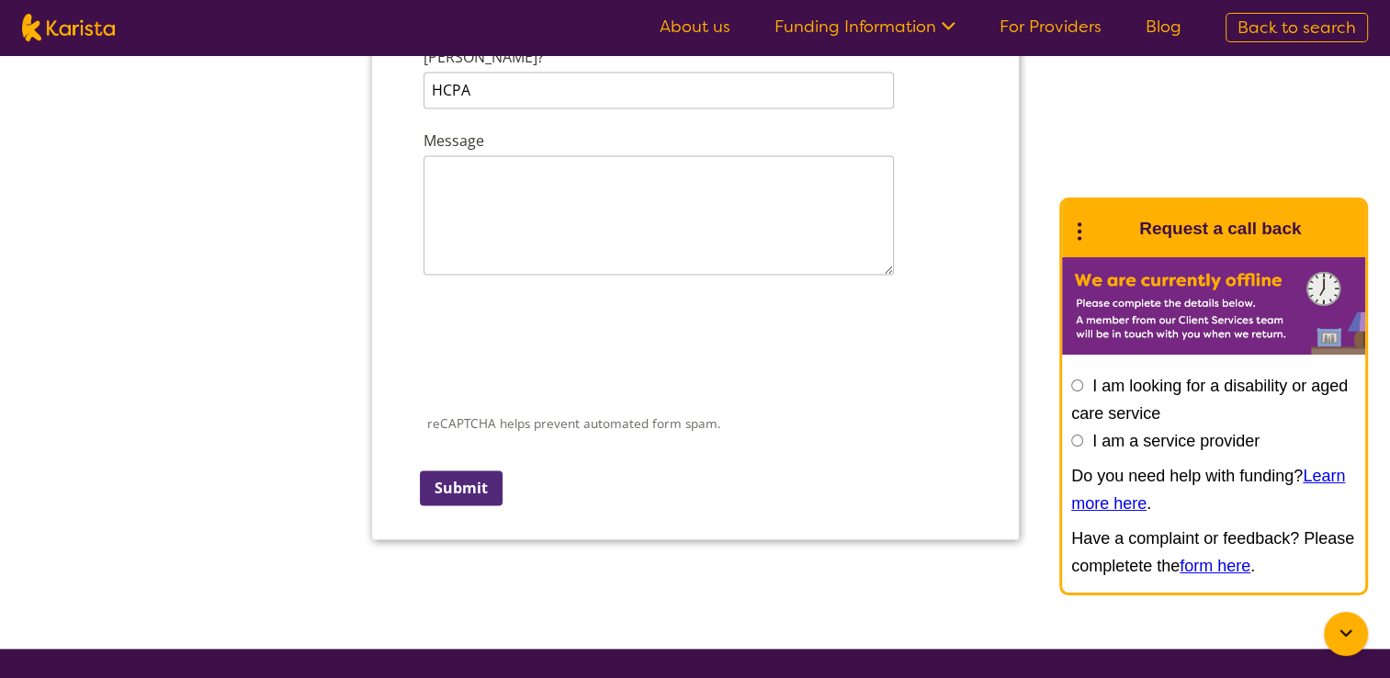
scroll to position [424, 0]
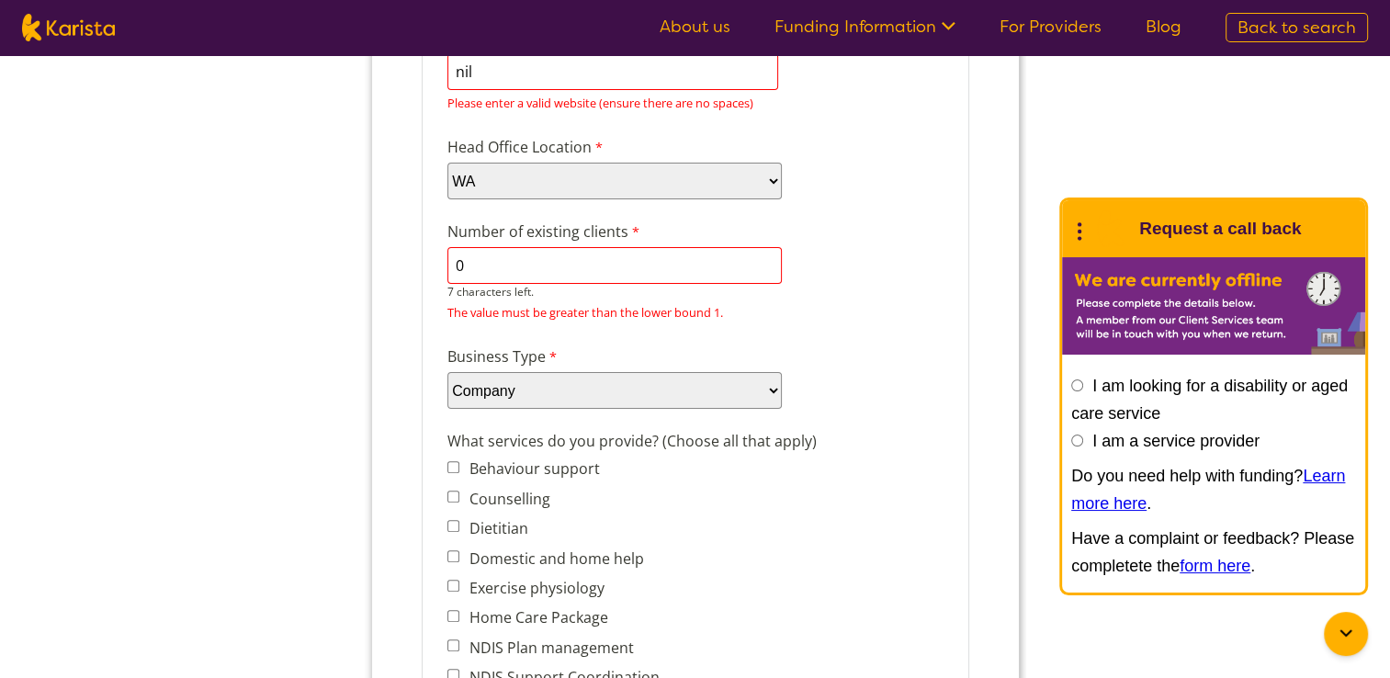
click at [733, 253] on input "0" at bounding box center [614, 265] width 334 height 37
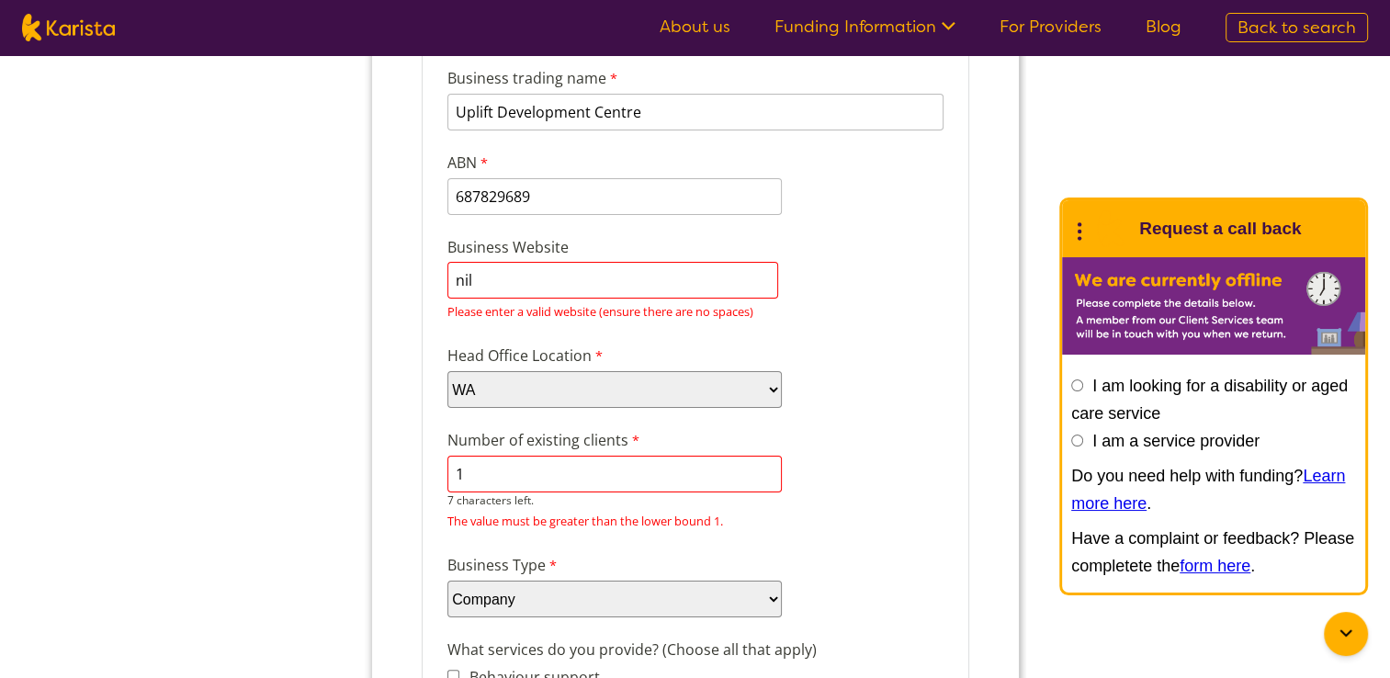
scroll to position [214, 0]
type input "1"
click at [733, 253] on div "Business Website nil Please enter a valid website (ensure there are no spaces)" at bounding box center [694, 280] width 511 height 95
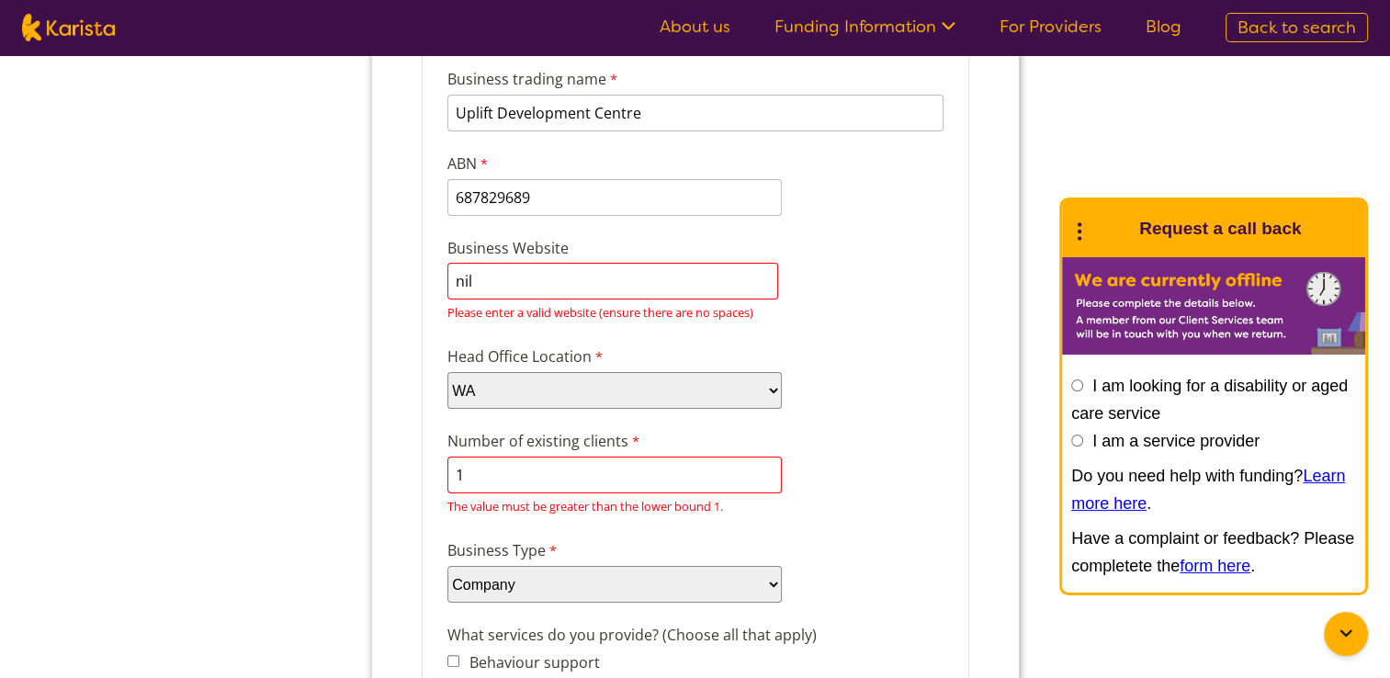
click at [726, 279] on input "nil" at bounding box center [612, 281] width 331 height 37
type input "n"
type input "-"
click at [917, 342] on div "Head Office Location Please select... ACT NSW NT QLD SA TAS VIC WA" at bounding box center [694, 377] width 511 height 71
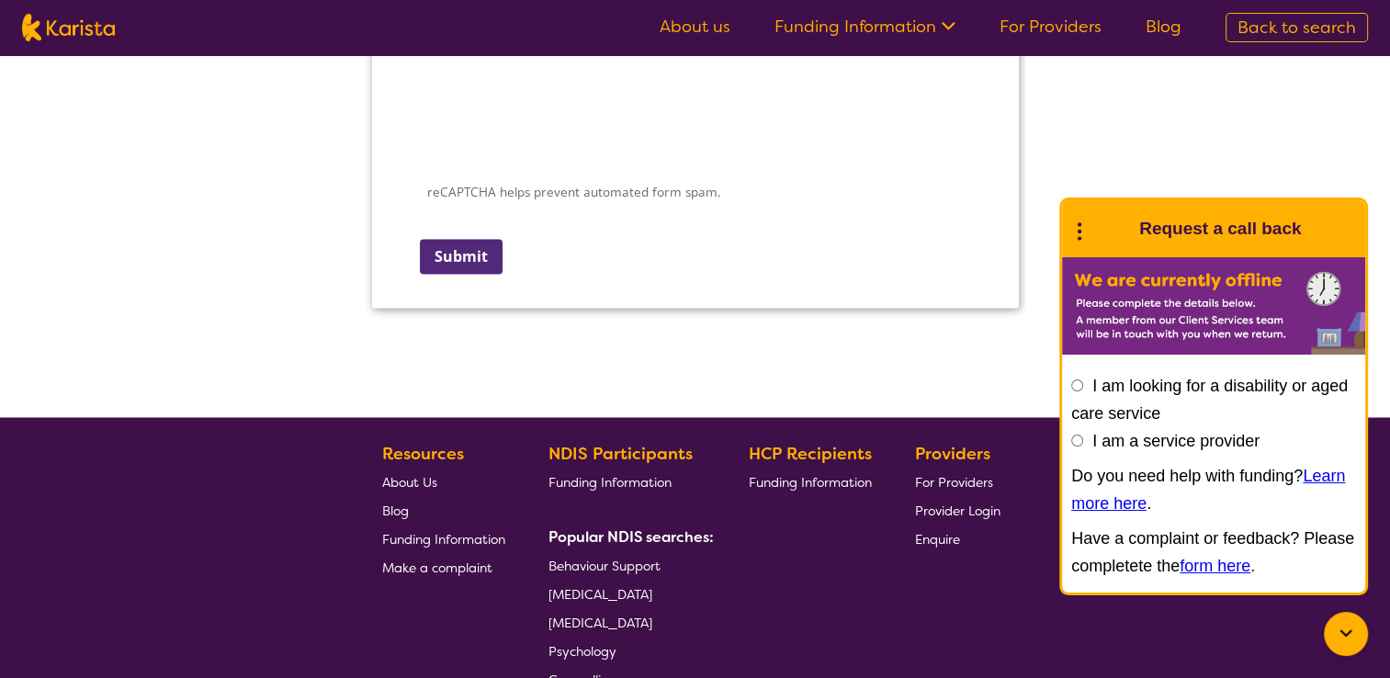
scroll to position [3054, 0]
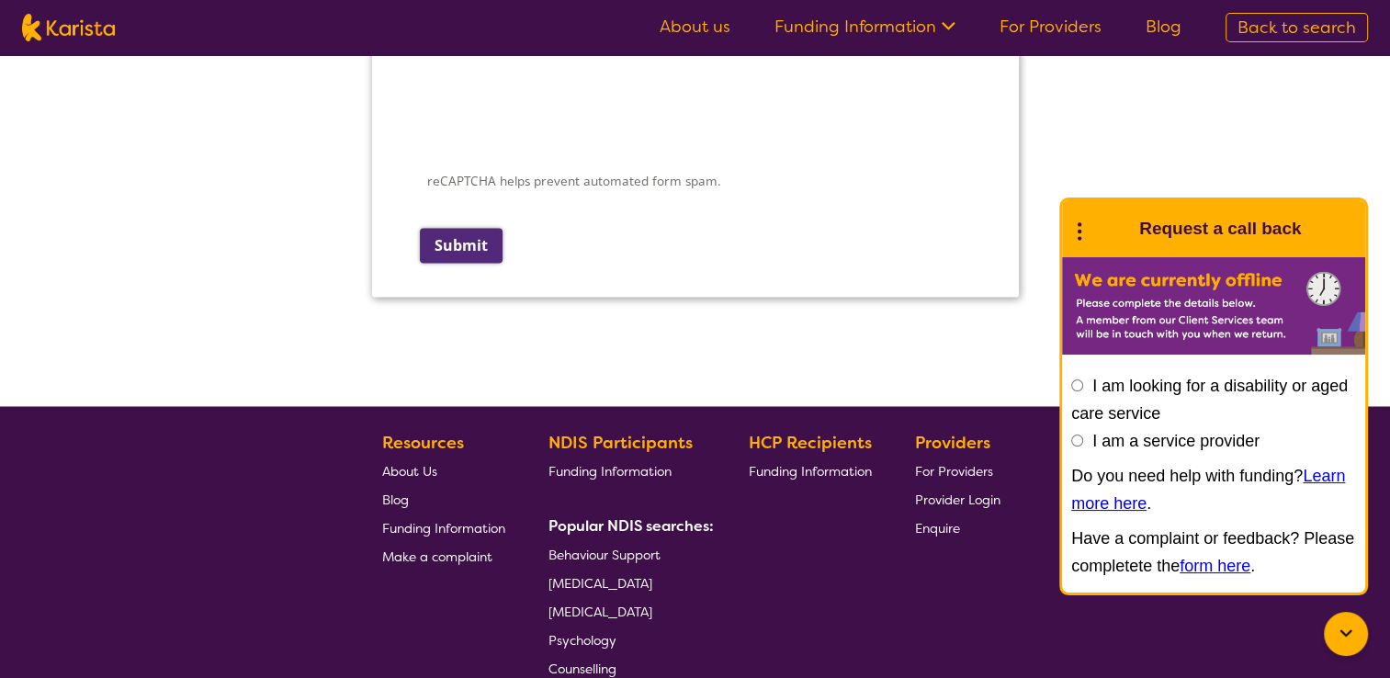
click at [445, 228] on input "Submit" at bounding box center [460, 245] width 83 height 35
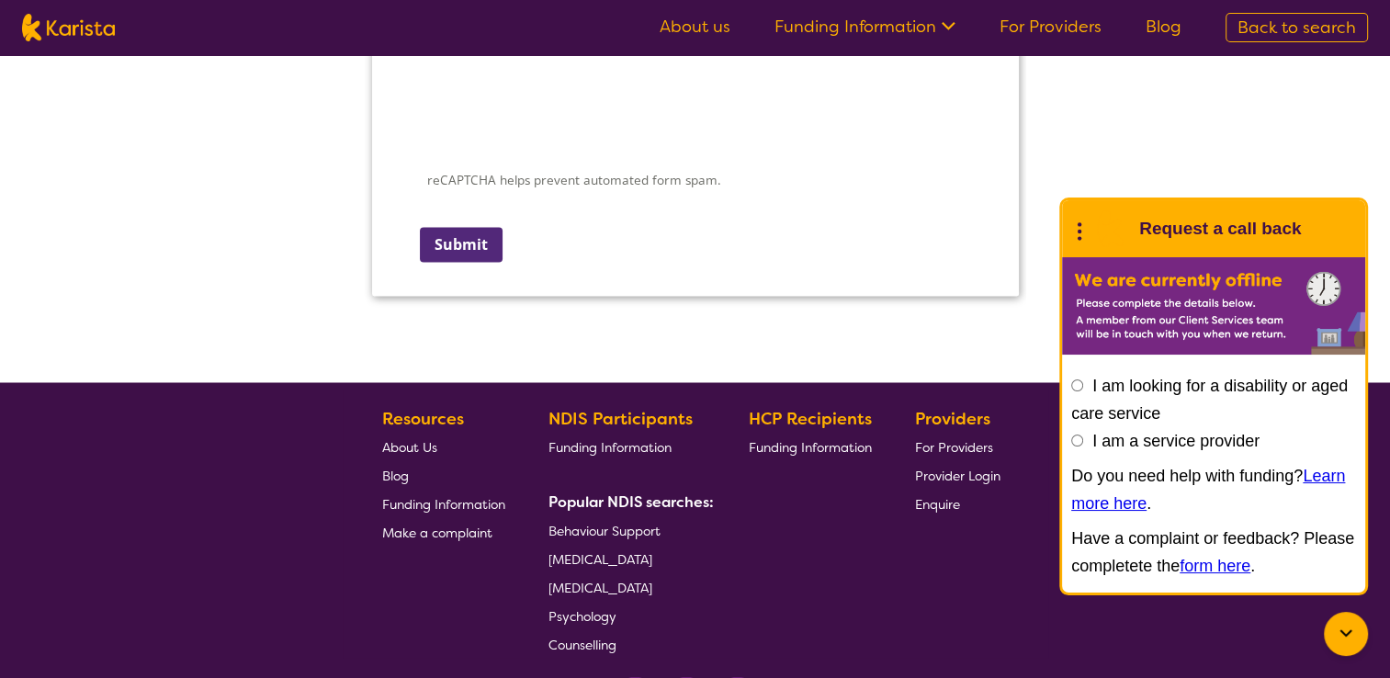
scroll to position [496, 0]
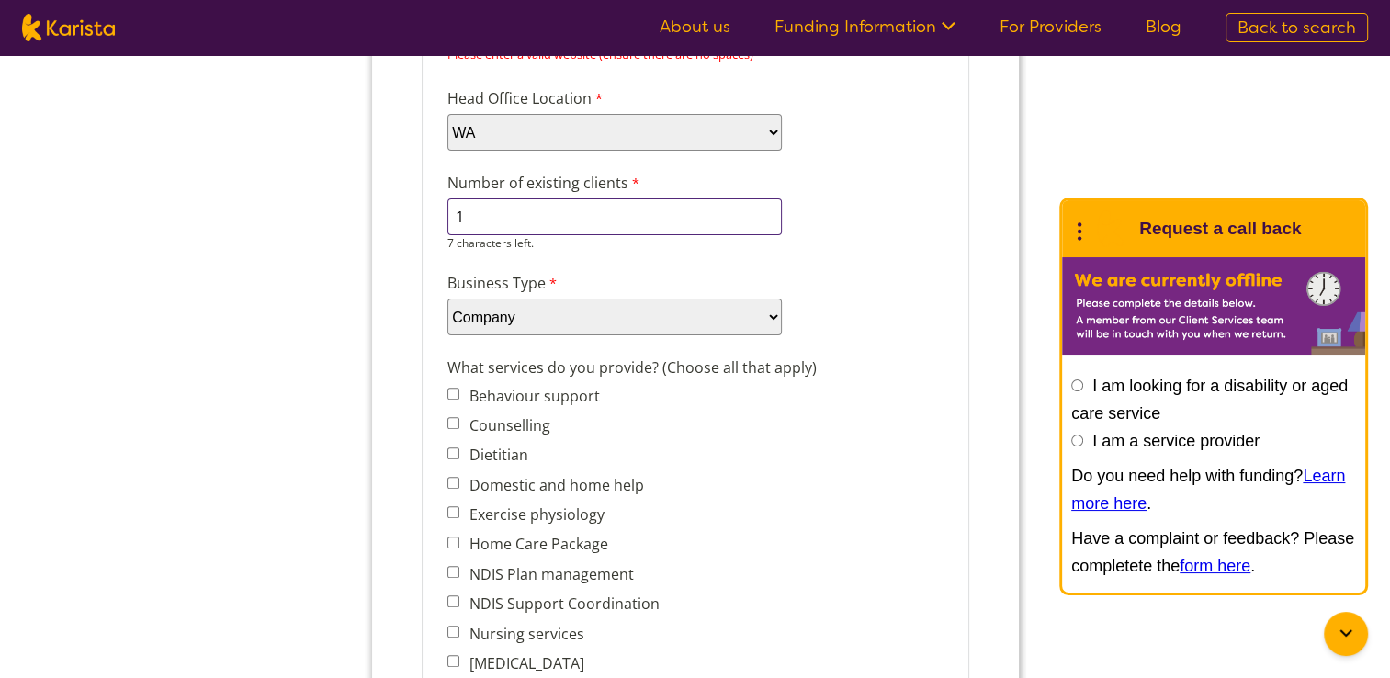
click at [663, 221] on input "1" at bounding box center [614, 216] width 334 height 37
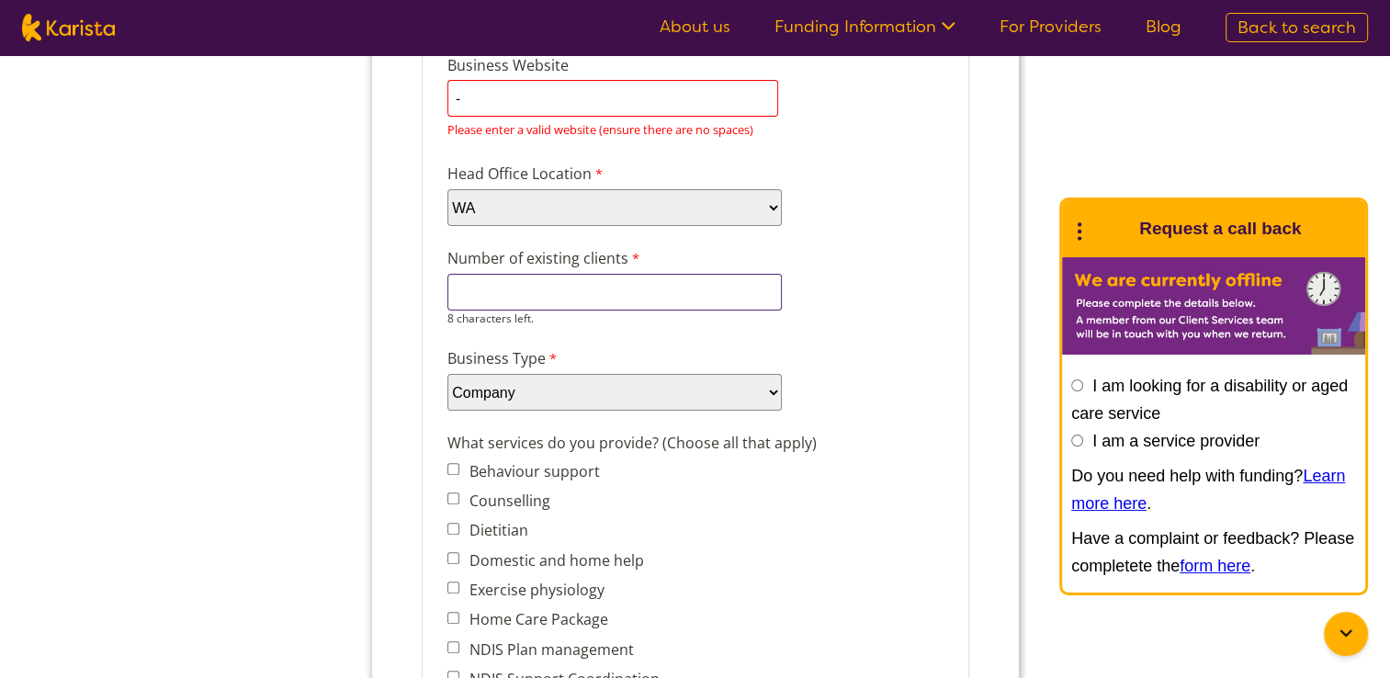
scroll to position [378, 0]
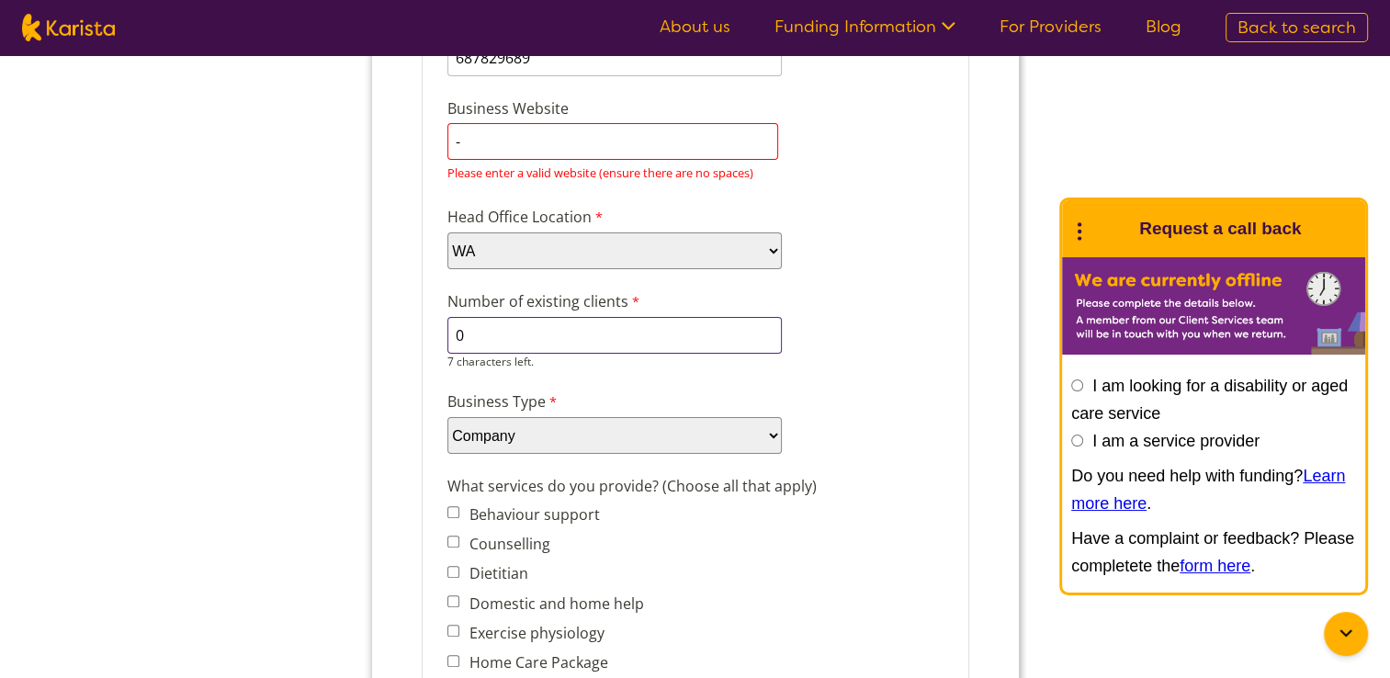
type input "0"
click at [663, 153] on input "-" at bounding box center [612, 141] width 331 height 37
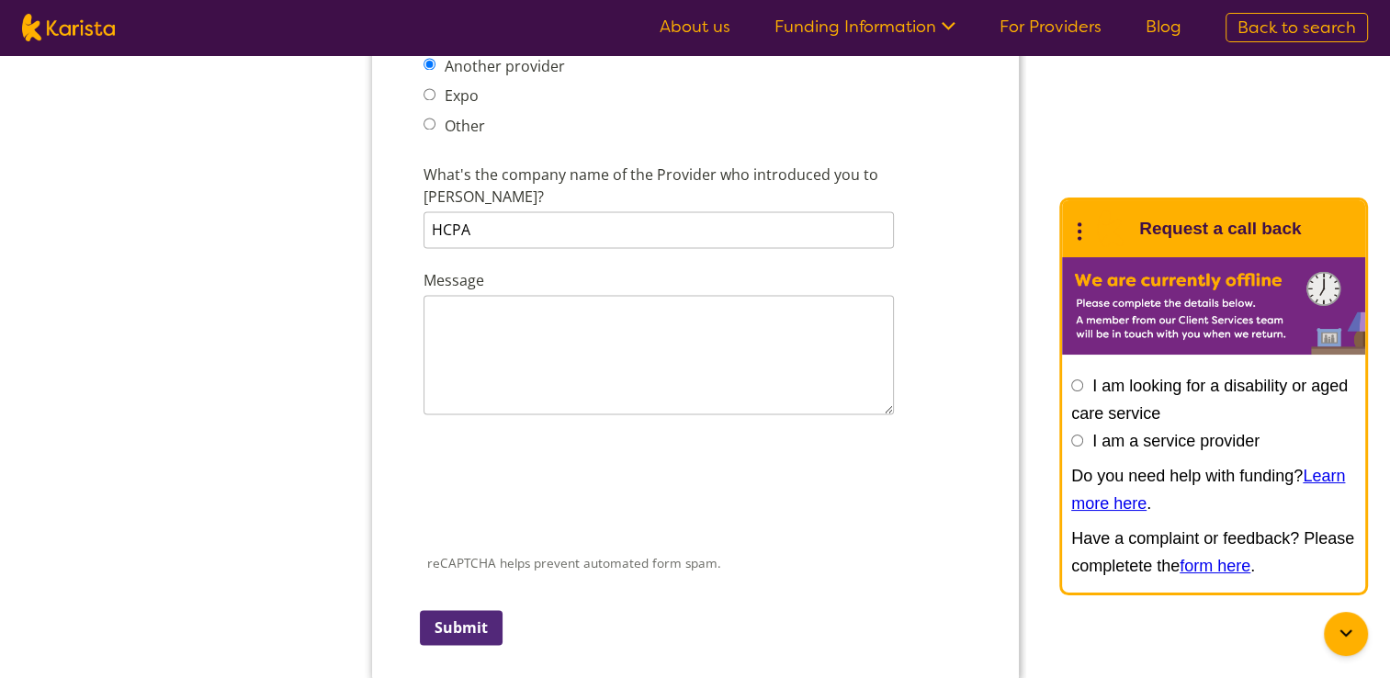
scroll to position [2670, 0]
type input "0"
click at [479, 611] on input "Submit" at bounding box center [460, 628] width 83 height 35
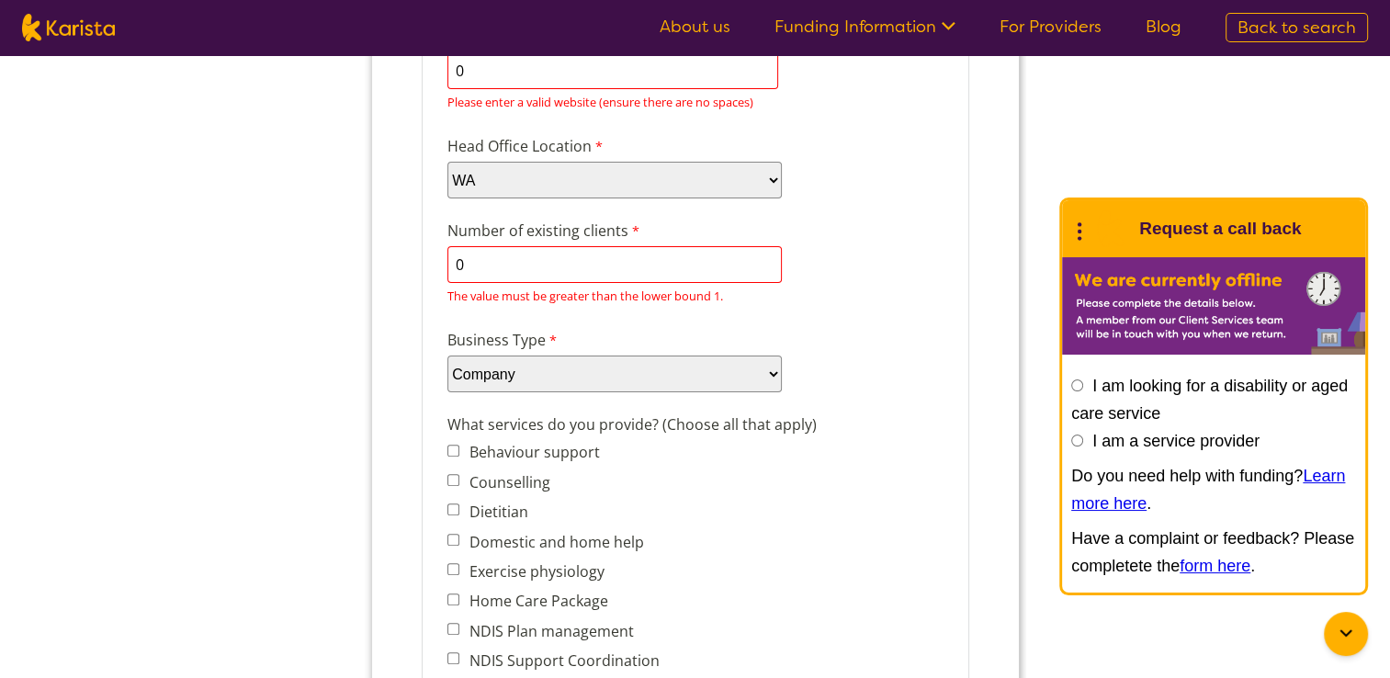
scroll to position [28, 0]
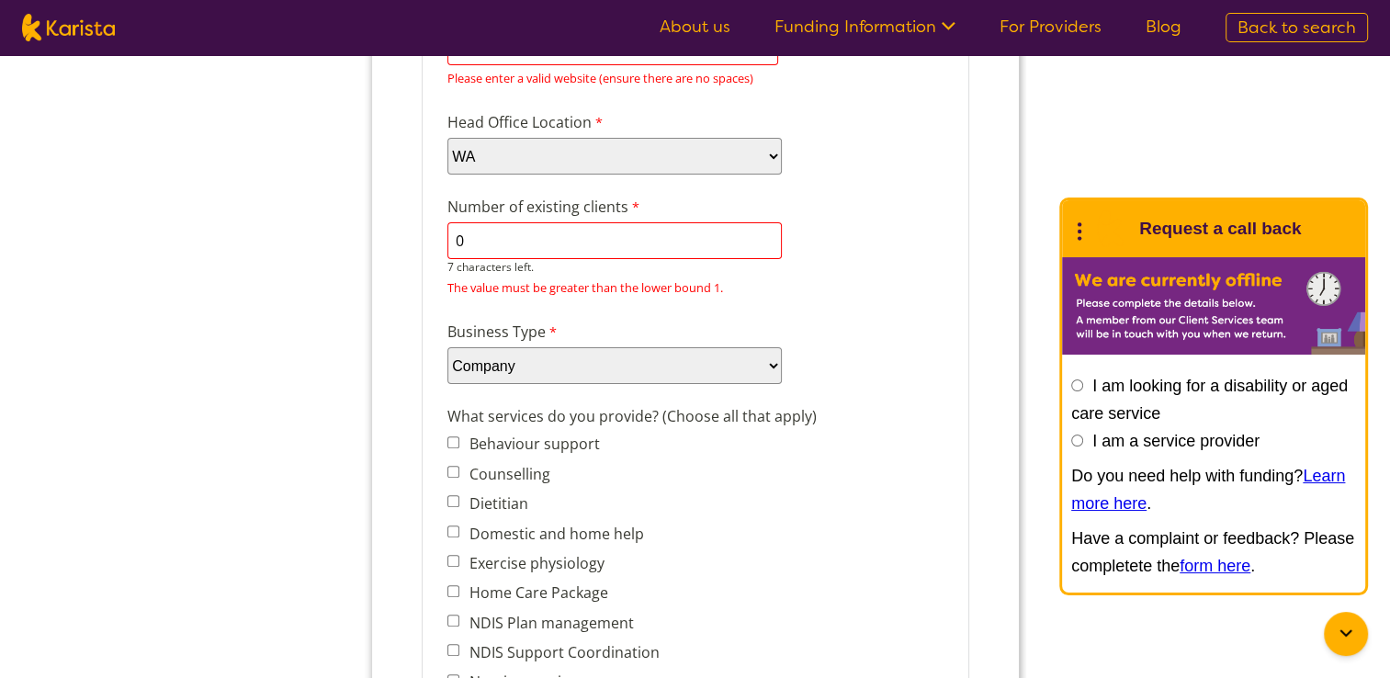
click at [628, 229] on input "0" at bounding box center [614, 240] width 334 height 37
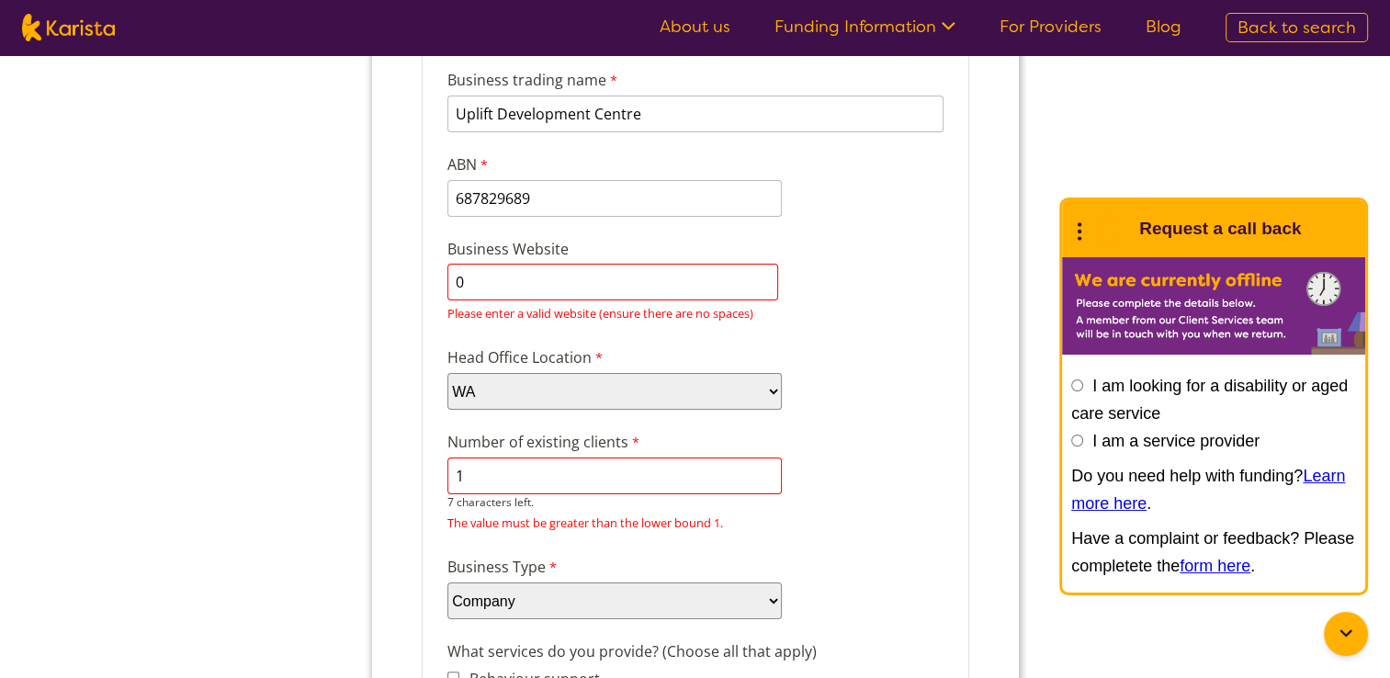
scroll to position [0, 0]
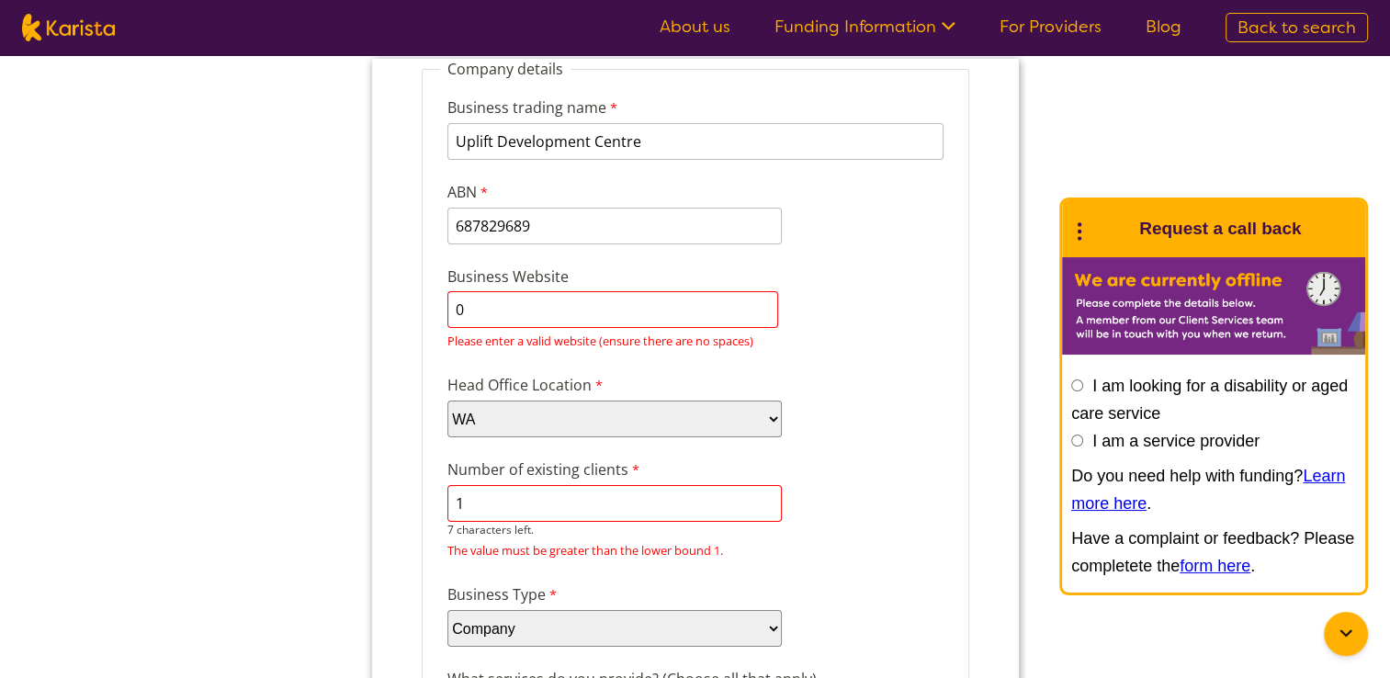
type input "1"
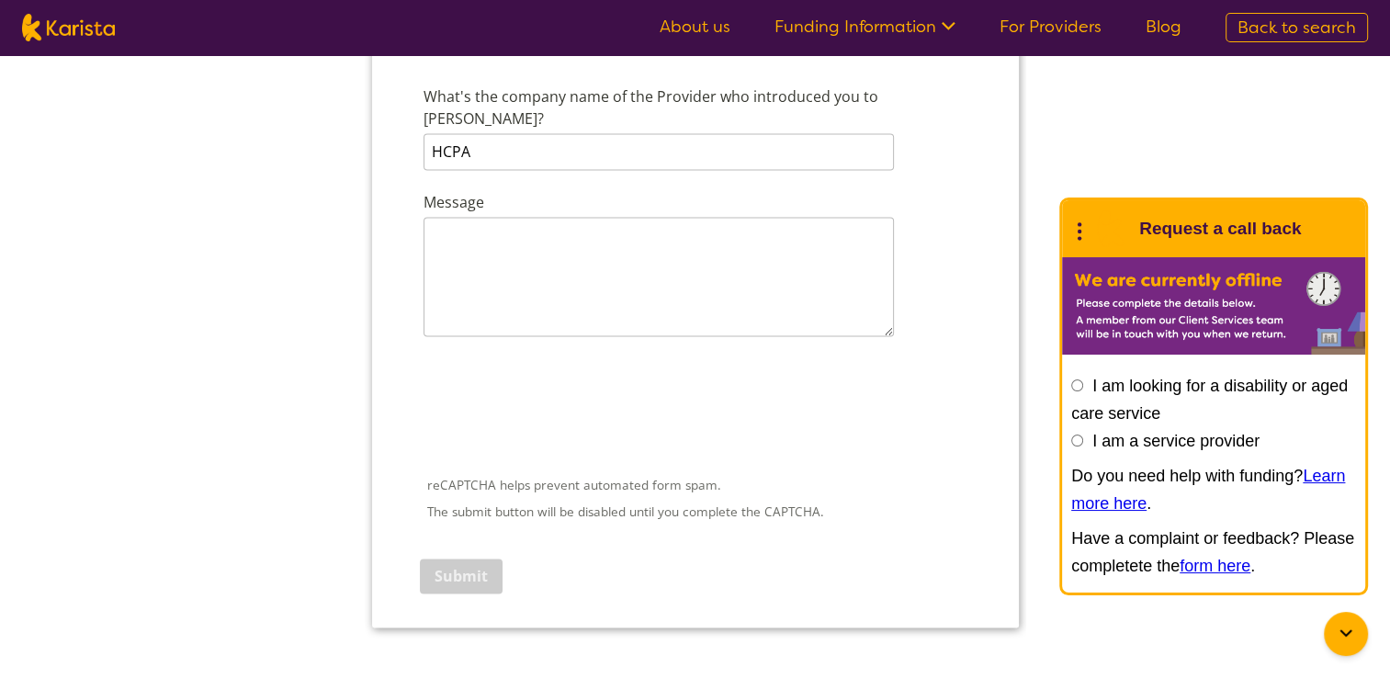
click at [620, 371] on div at bounding box center [694, 419] width 551 height 96
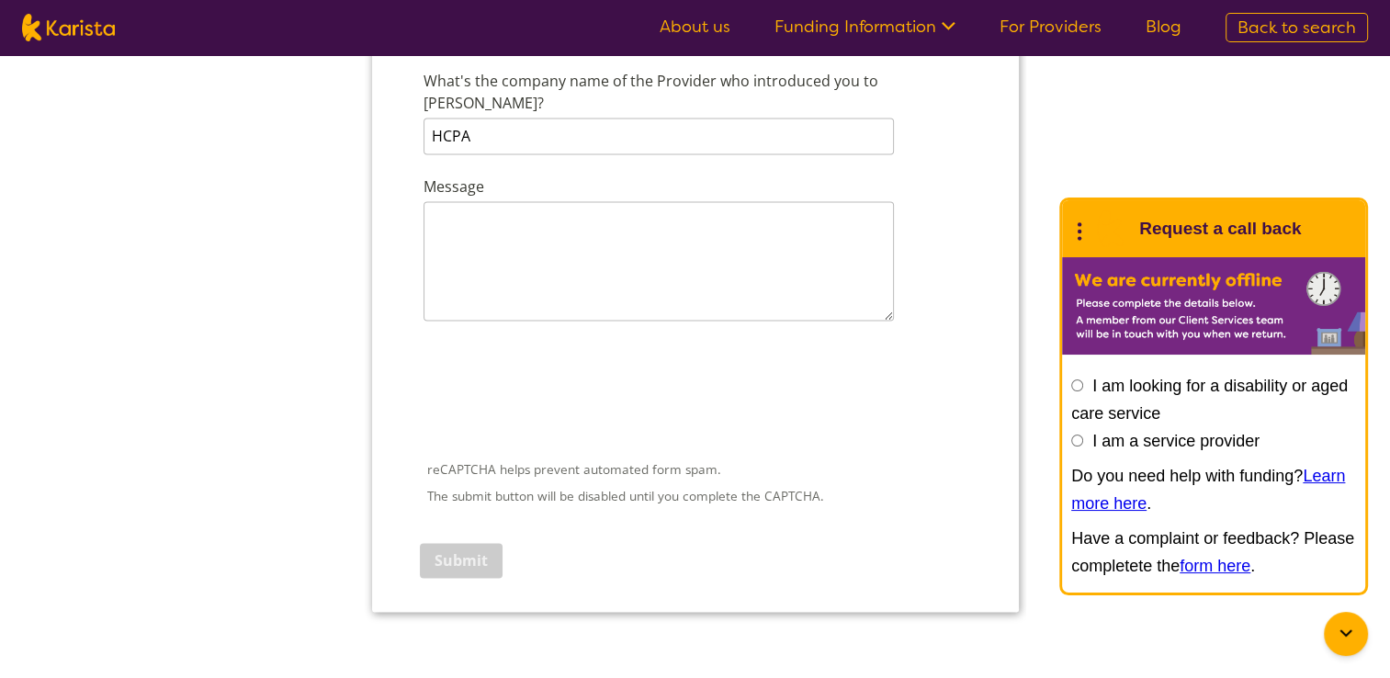
click at [620, 356] on div at bounding box center [694, 404] width 551 height 96
click at [821, 357] on div at bounding box center [695, 393] width 548 height 72
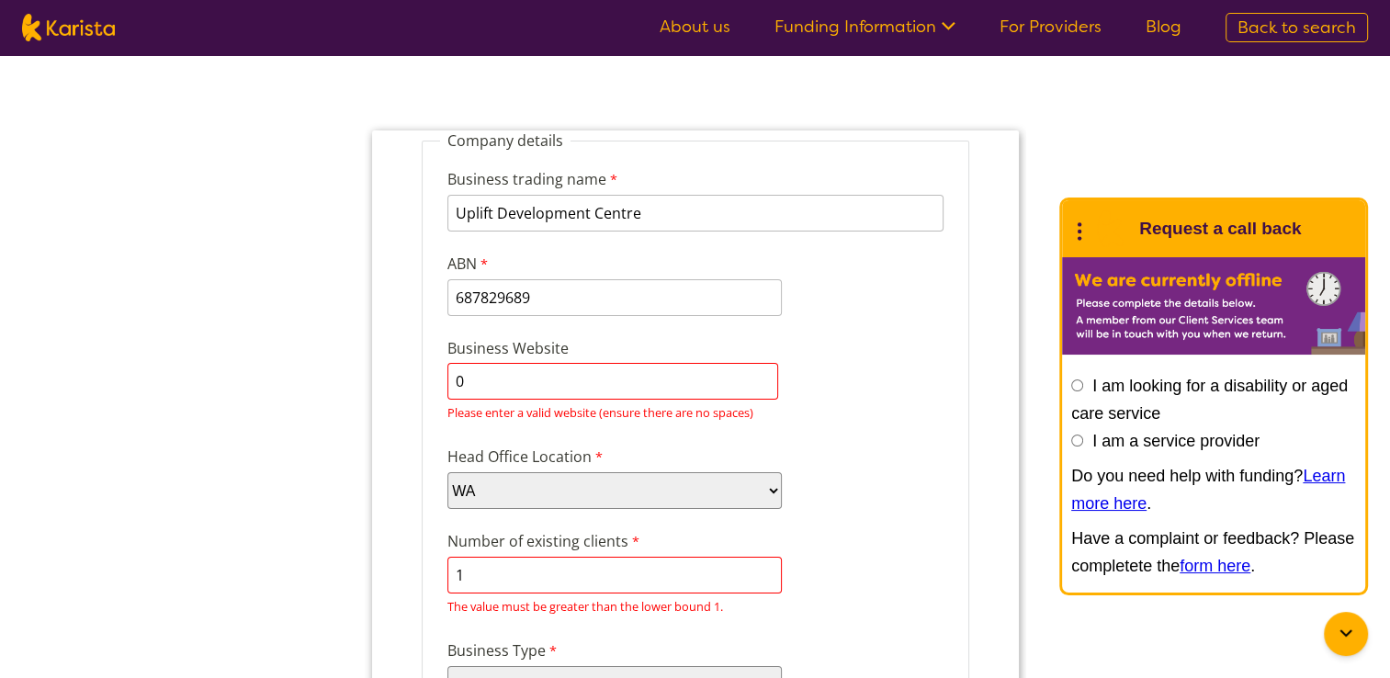
scroll to position [108, 0]
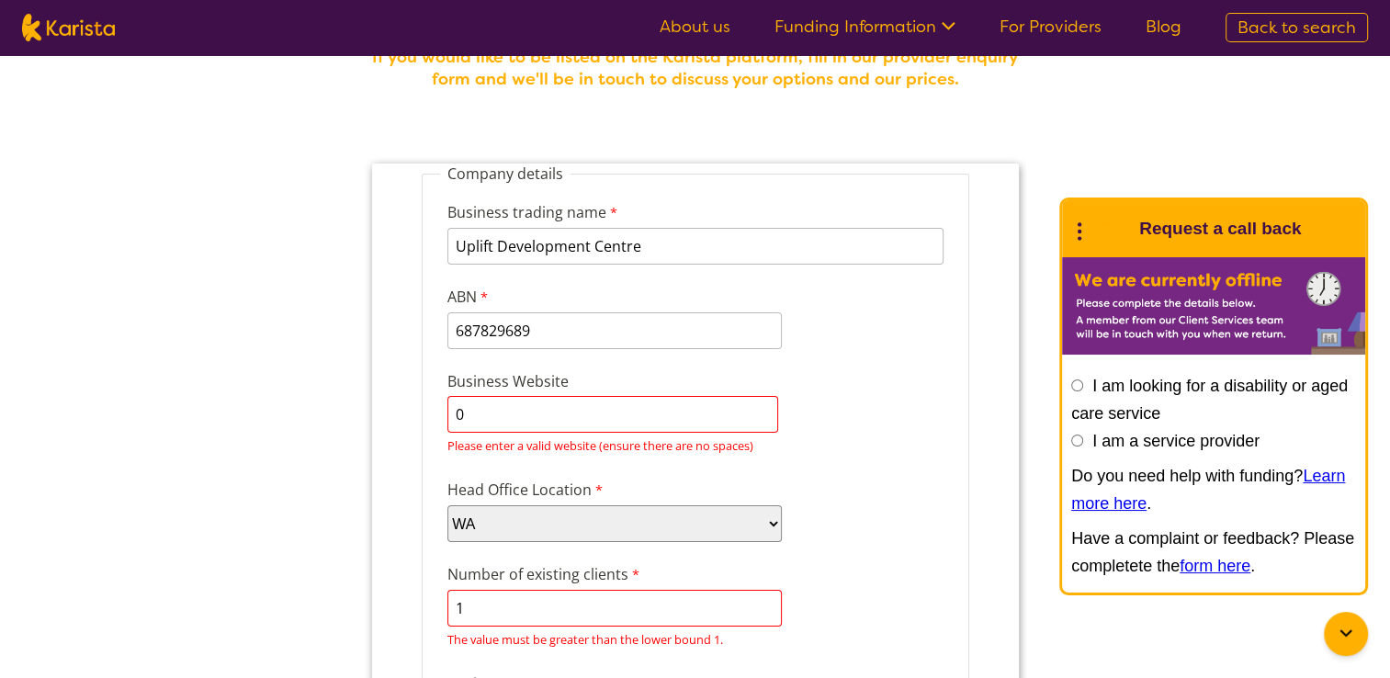
click at [725, 420] on input "0" at bounding box center [612, 414] width 331 height 37
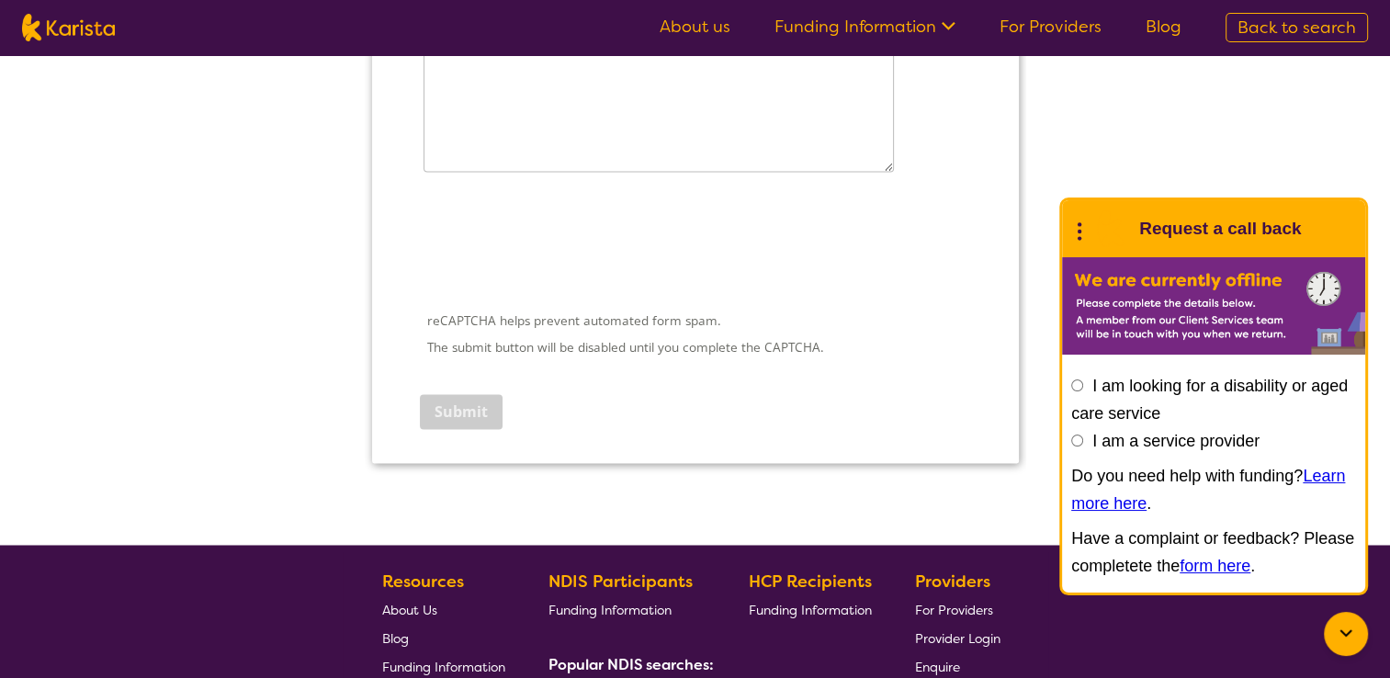
scroll to position [3035, 0]
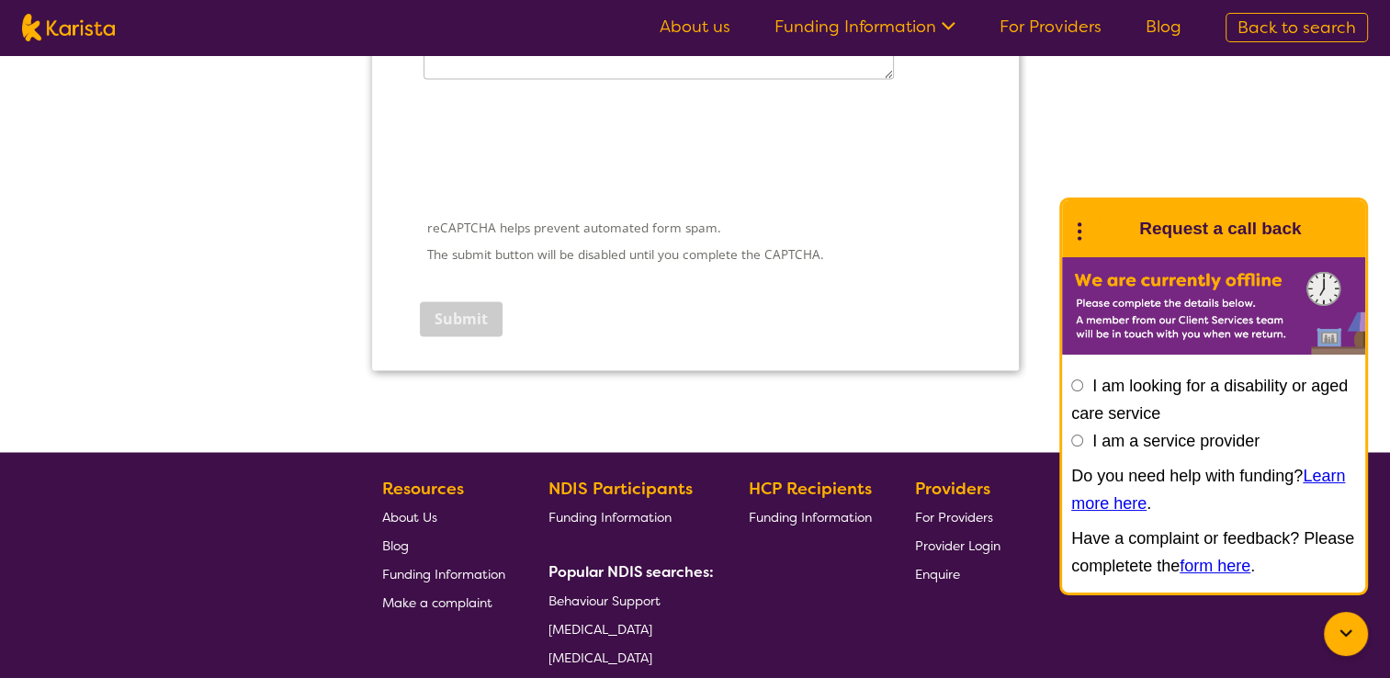
type input "upliftdevelopmentcentre.com"
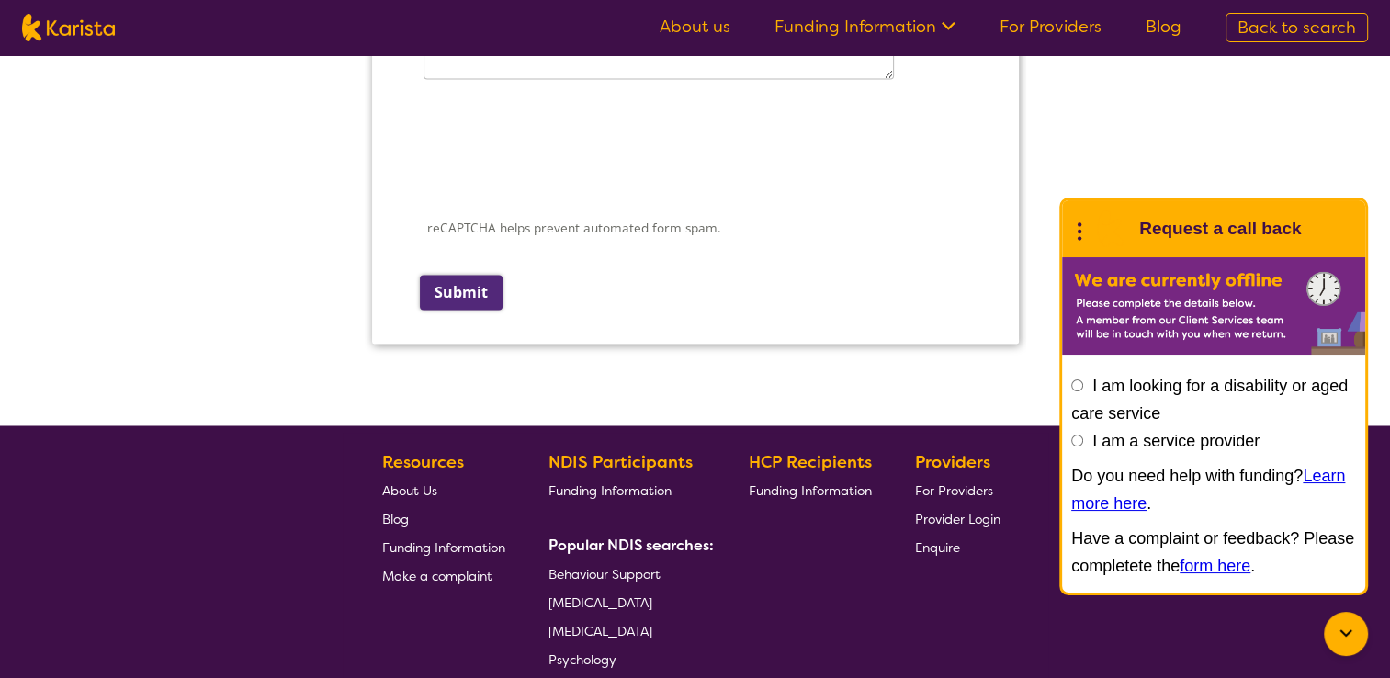
click at [465, 275] on input "Submit" at bounding box center [460, 292] width 83 height 35
